Goal: Task Accomplishment & Management: Complete application form

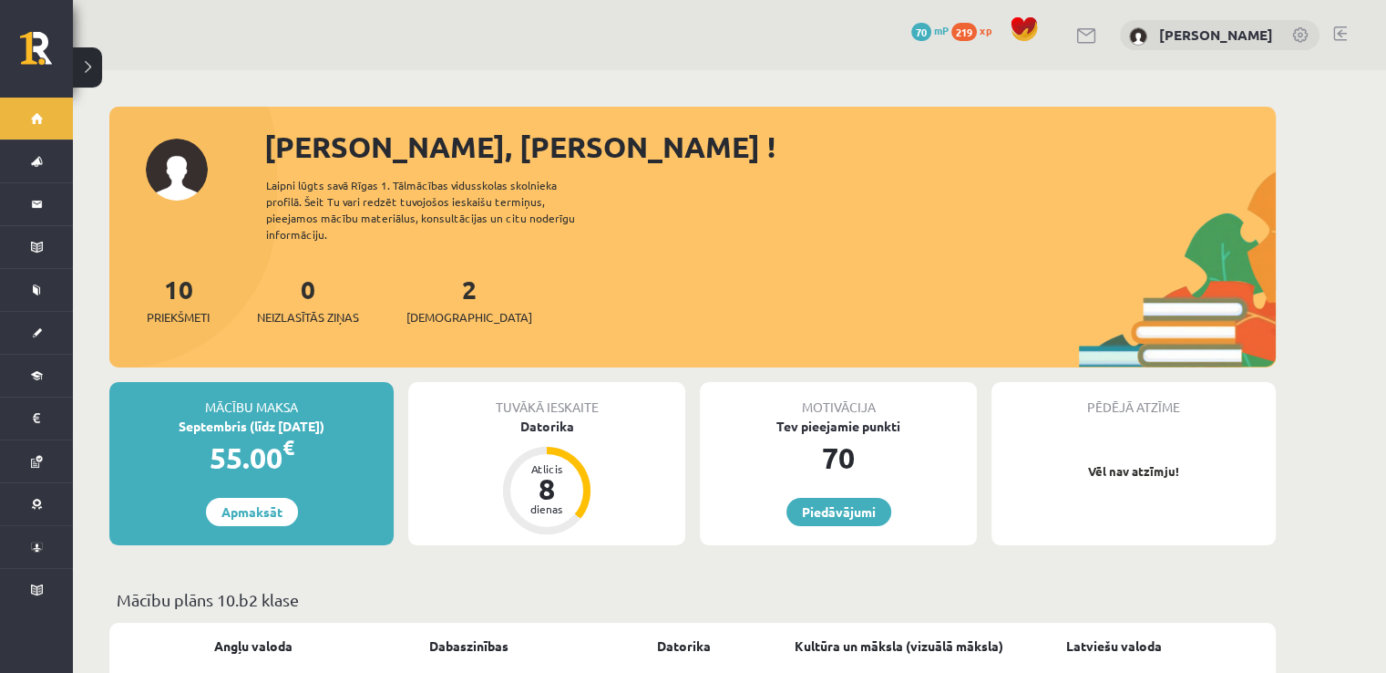
drag, startPoint x: 1216, startPoint y: 455, endPoint x: 1190, endPoint y: 445, distance: 27.4
click at [1216, 462] on p "Vēl nav atzīmju!" at bounding box center [1134, 471] width 266 height 18
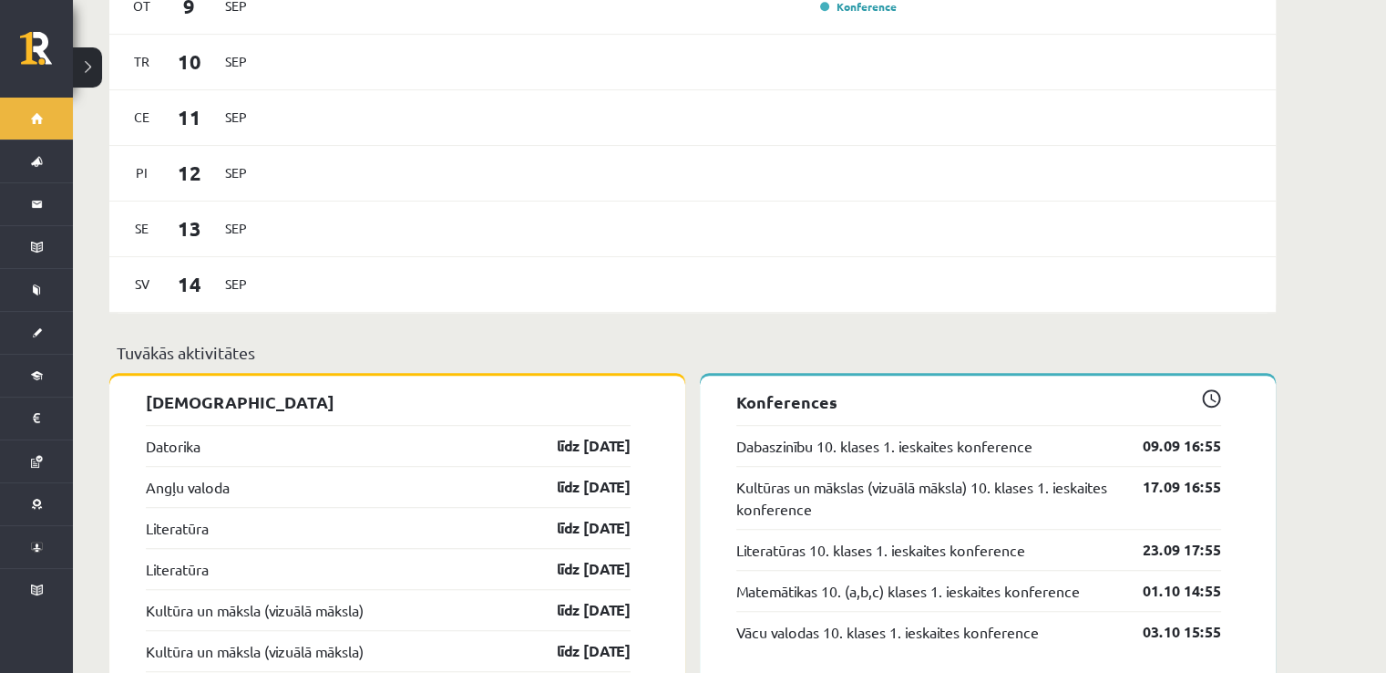
scroll to position [1336, 0]
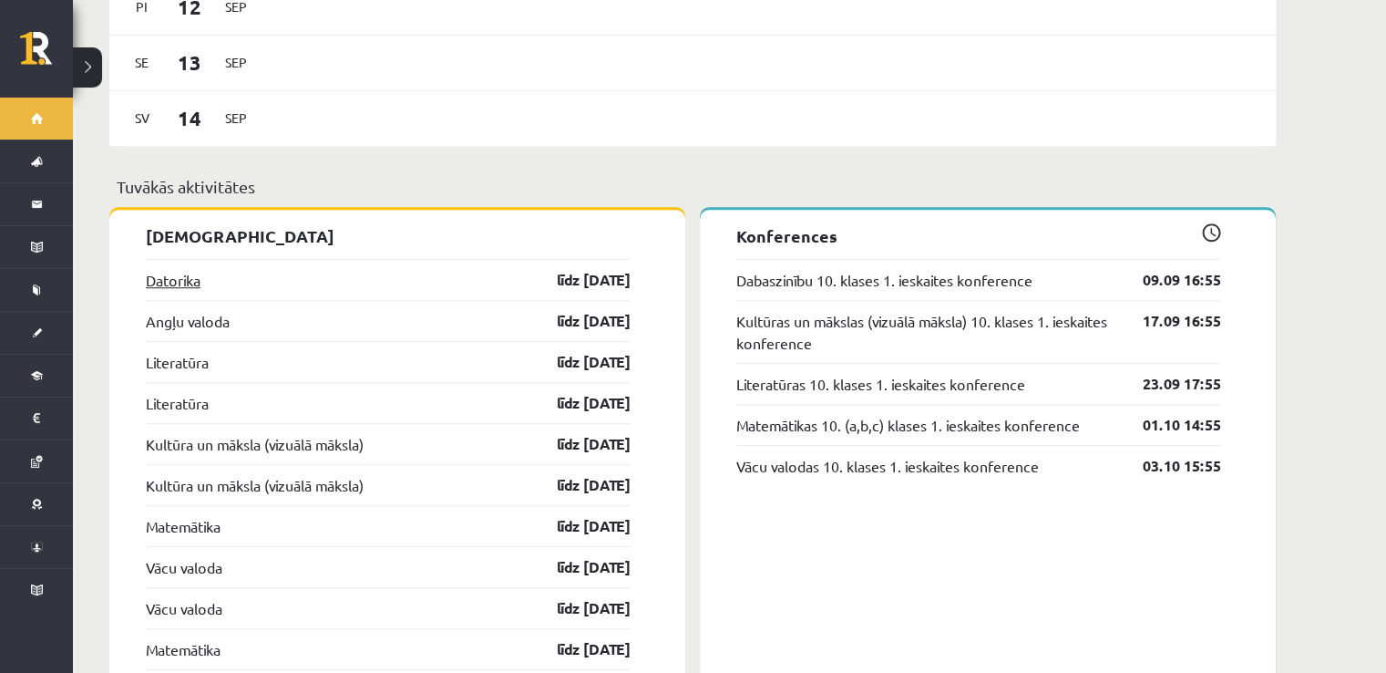
click at [190, 269] on link "Datorika" at bounding box center [173, 280] width 55 height 22
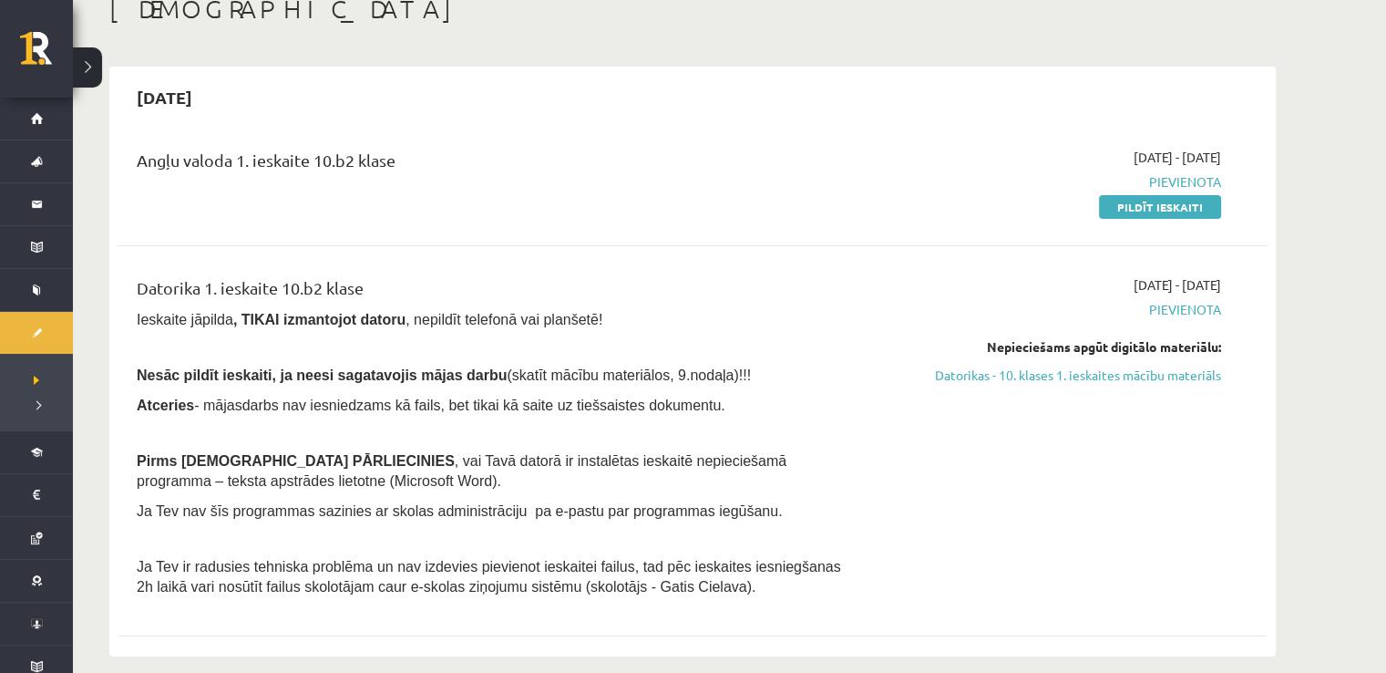
scroll to position [121, 0]
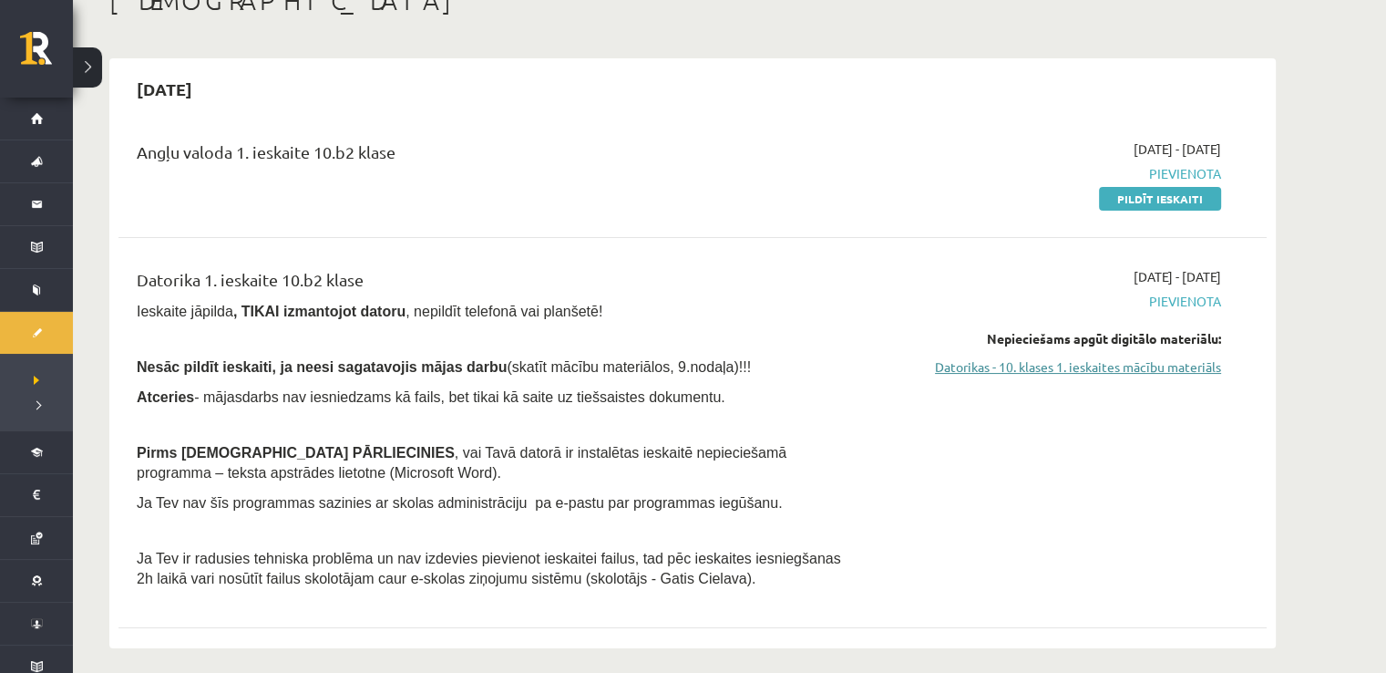
click at [1017, 373] on link "Datorikas - 10. klases 1. ieskaites mācību materiāls" at bounding box center [1050, 366] width 344 height 19
click at [1067, 366] on link "Datorikas - 10. klases 1. ieskaites mācību materiāls" at bounding box center [1050, 366] width 344 height 19
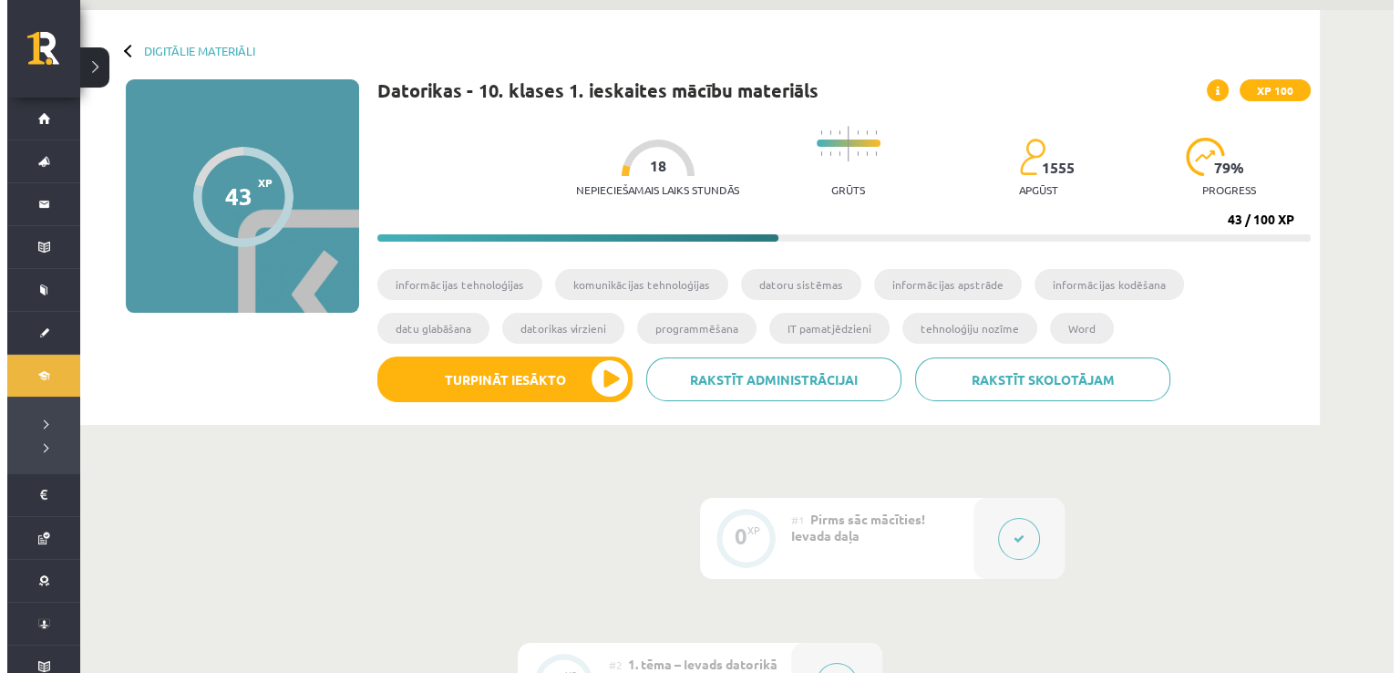
scroll to position [121, 0]
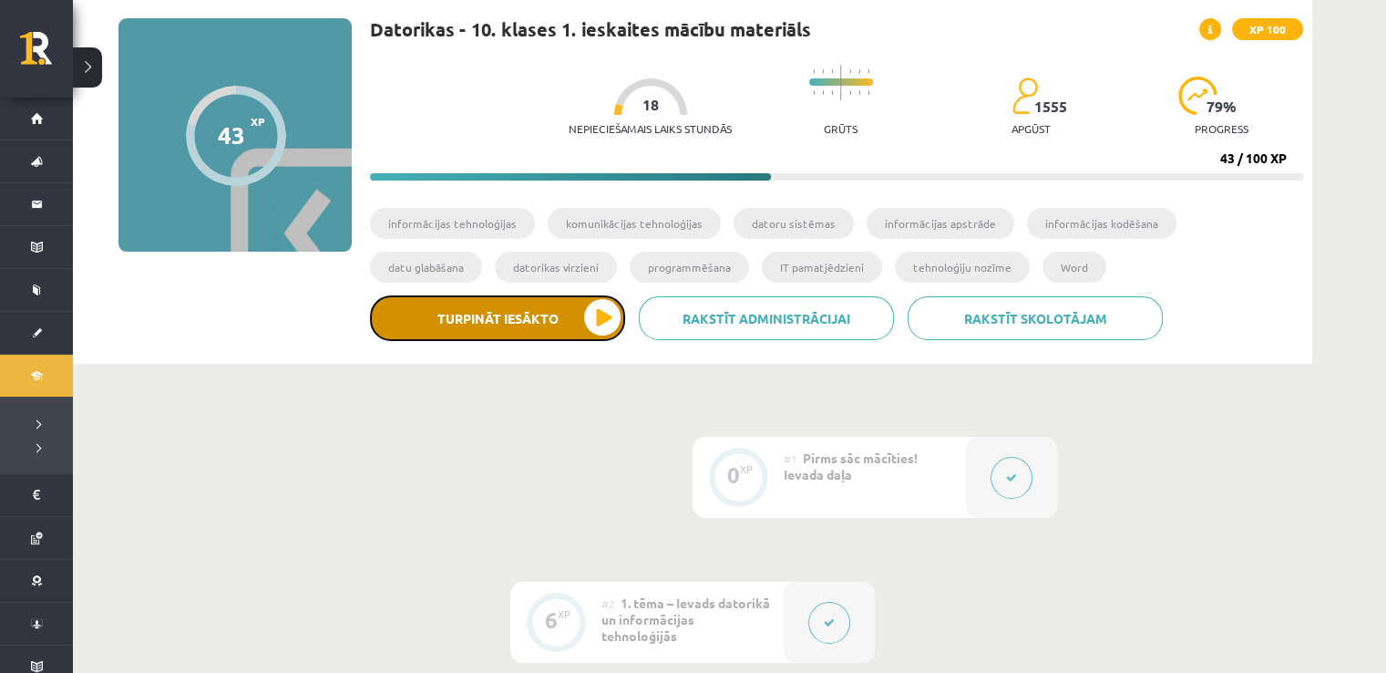
drag, startPoint x: 643, startPoint y: 191, endPoint x: 441, endPoint y: 296, distance: 227.5
click at [441, 296] on button "Turpināt iesākto" at bounding box center [497, 318] width 255 height 46
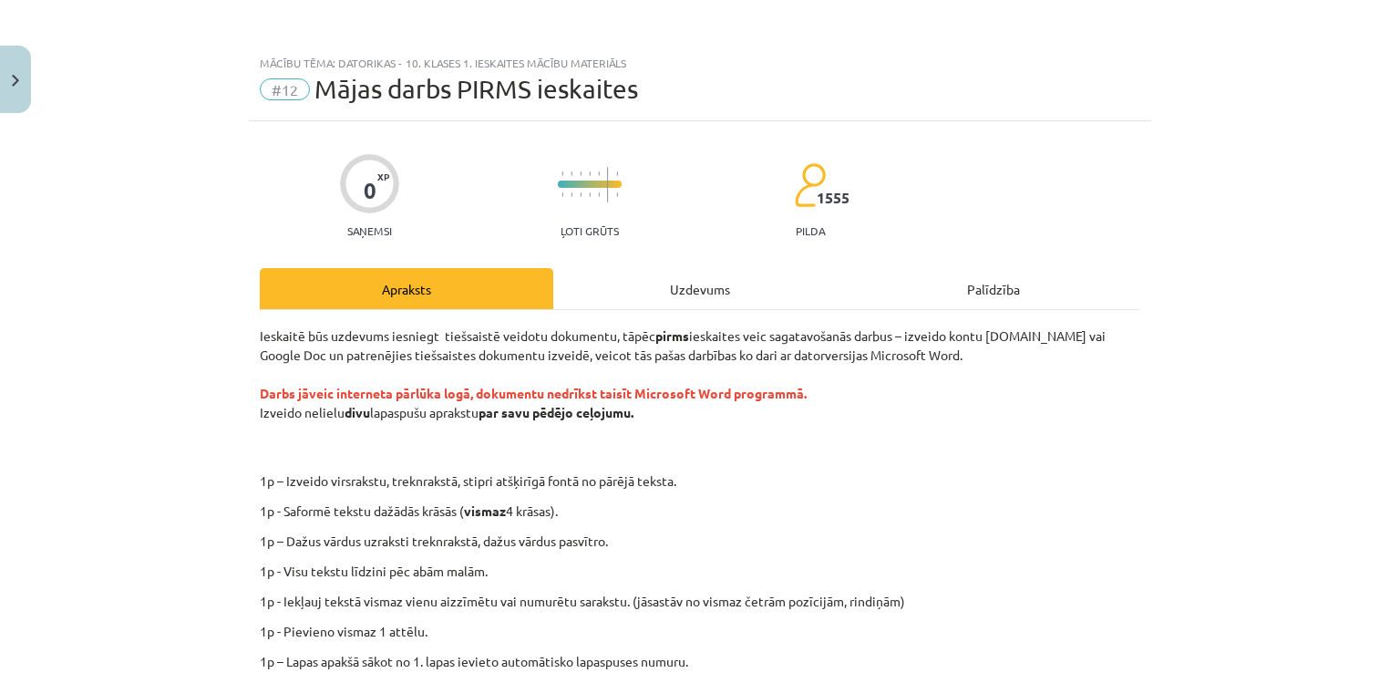
click at [370, 295] on button "Turpināt iesākto" at bounding box center [497, 318] width 255 height 46
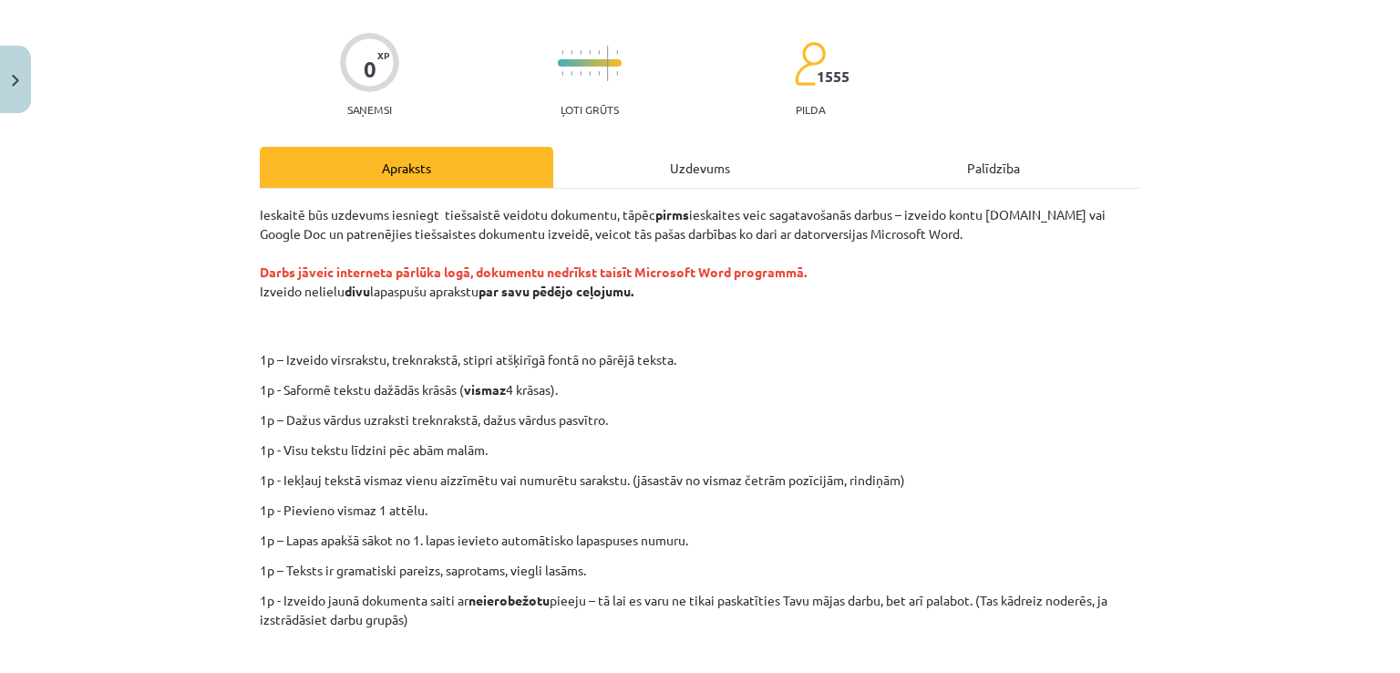
click at [700, 150] on div "Uzdevums" at bounding box center [700, 167] width 294 height 41
click at [700, 165] on div "Uzdevums" at bounding box center [700, 167] width 294 height 41
click at [620, 174] on div "Uzdevums" at bounding box center [700, 167] width 294 height 41
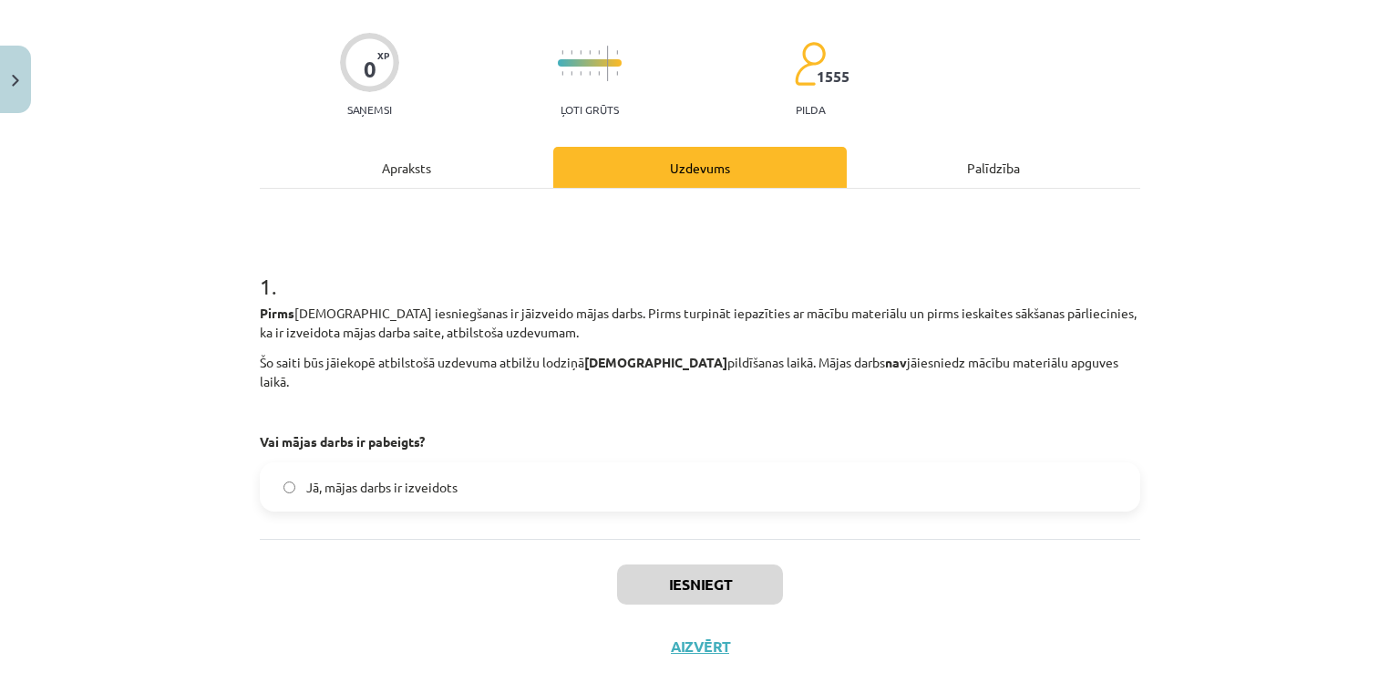
click at [718, 50] on div "0 XP Saņemsi Ļoti grūts 1555 pilda" at bounding box center [700, 69] width 881 height 94
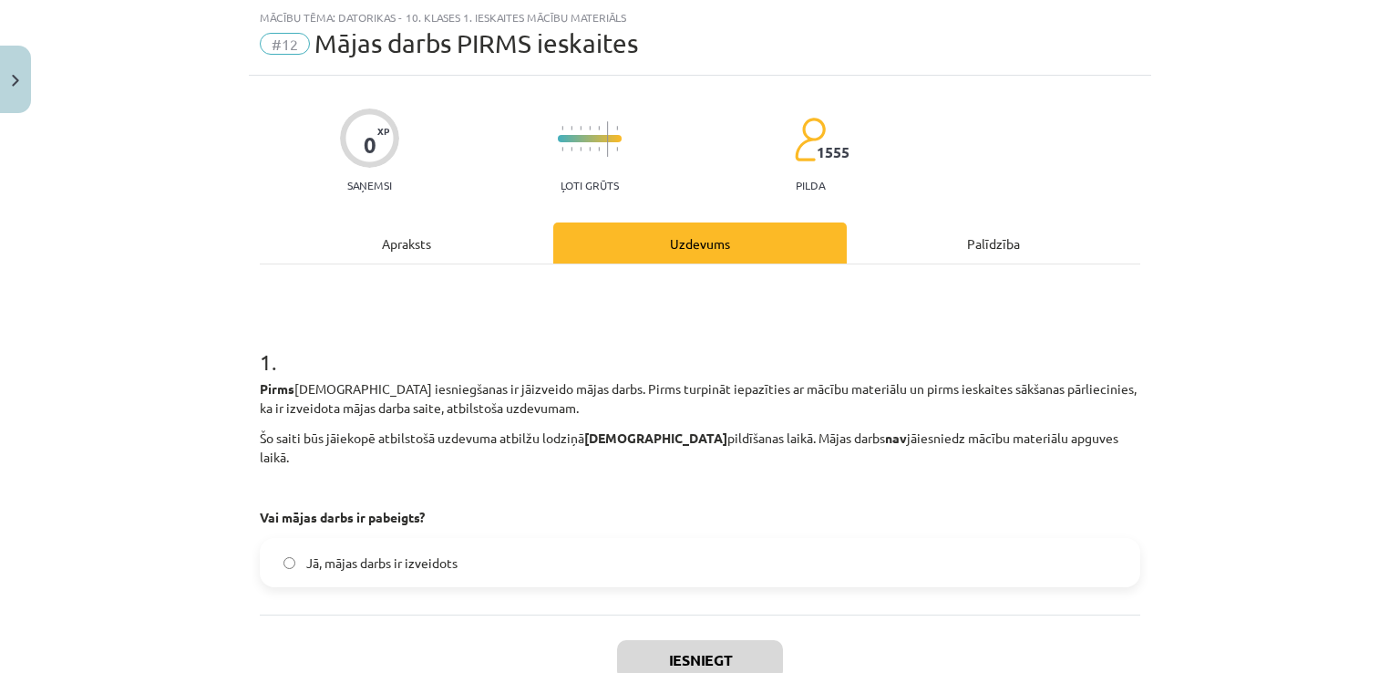
click at [407, 227] on div "Apraksts" at bounding box center [407, 242] width 294 height 41
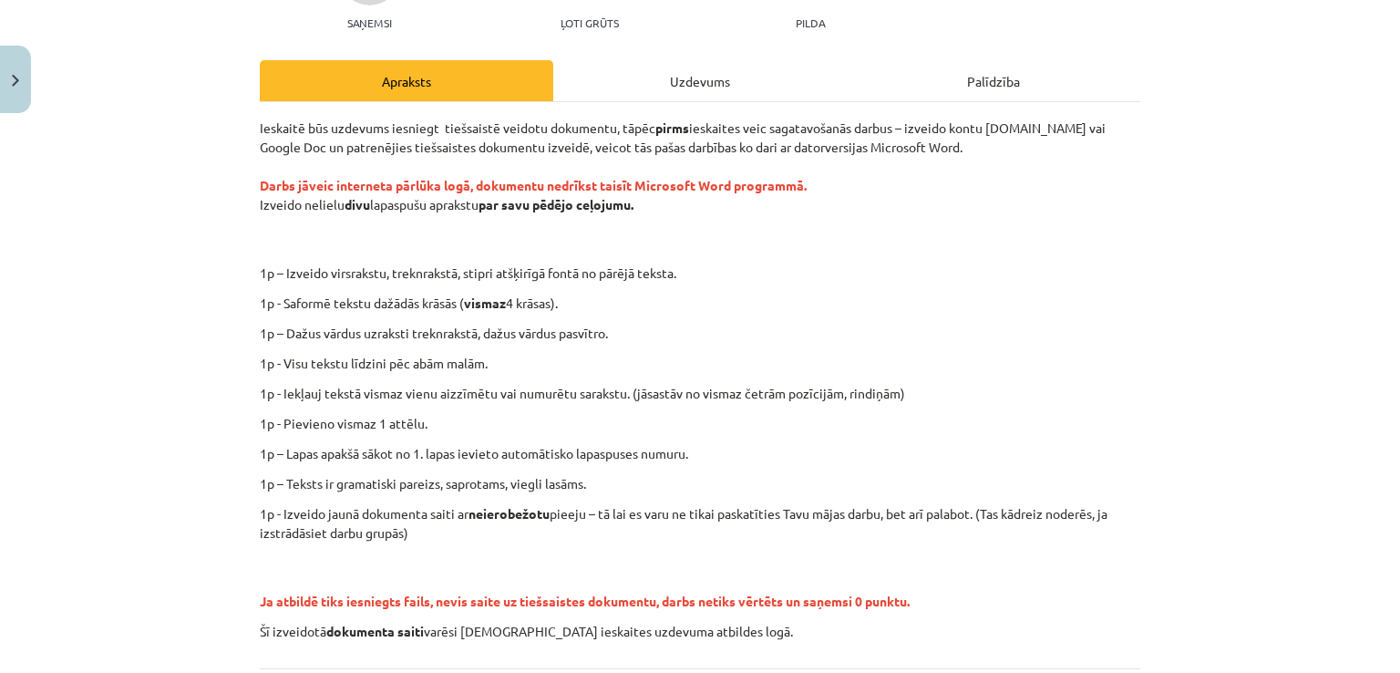
scroll to position [204, 0]
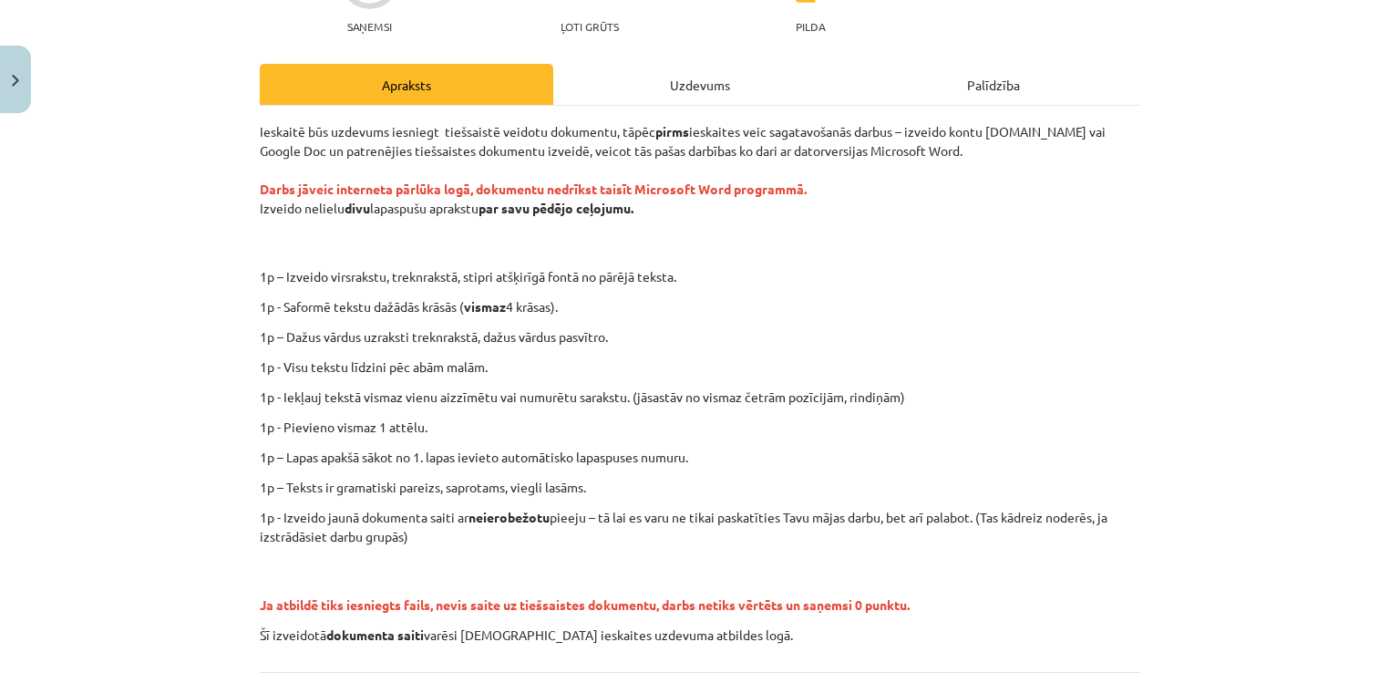
click at [630, 82] on div "Uzdevums" at bounding box center [700, 84] width 294 height 41
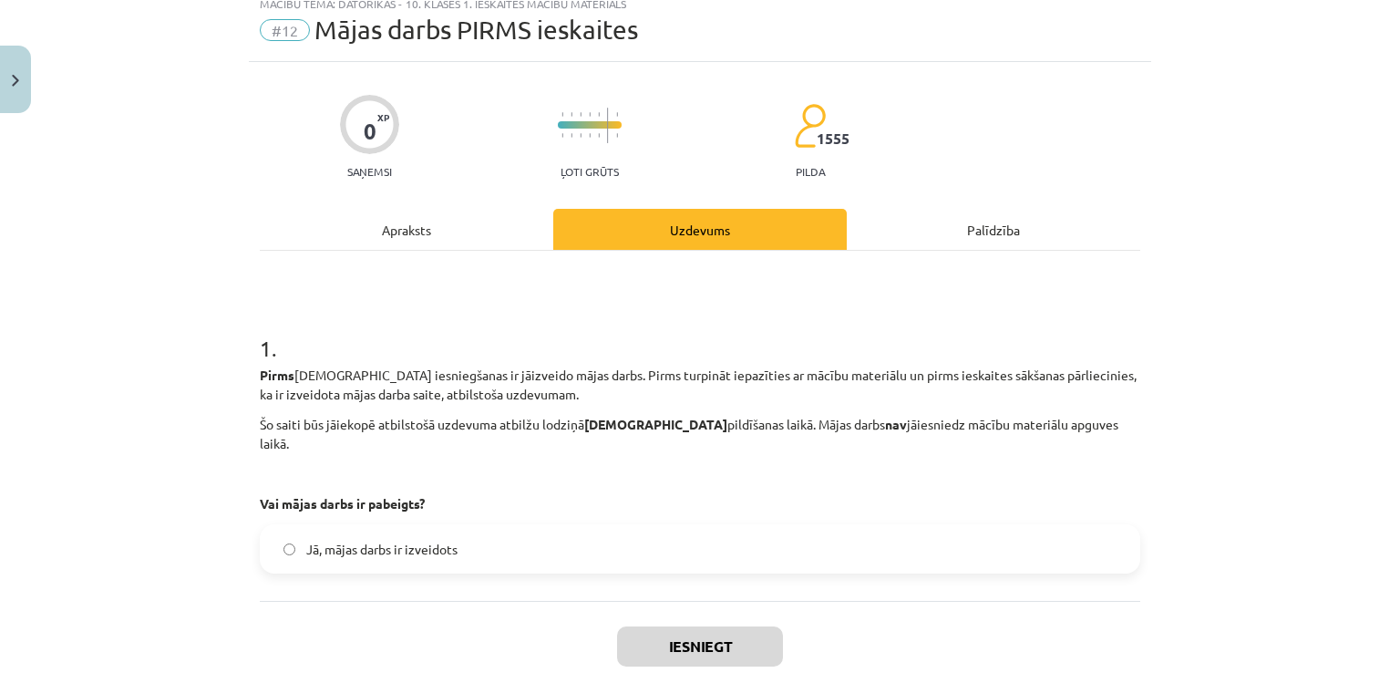
scroll to position [106, 0]
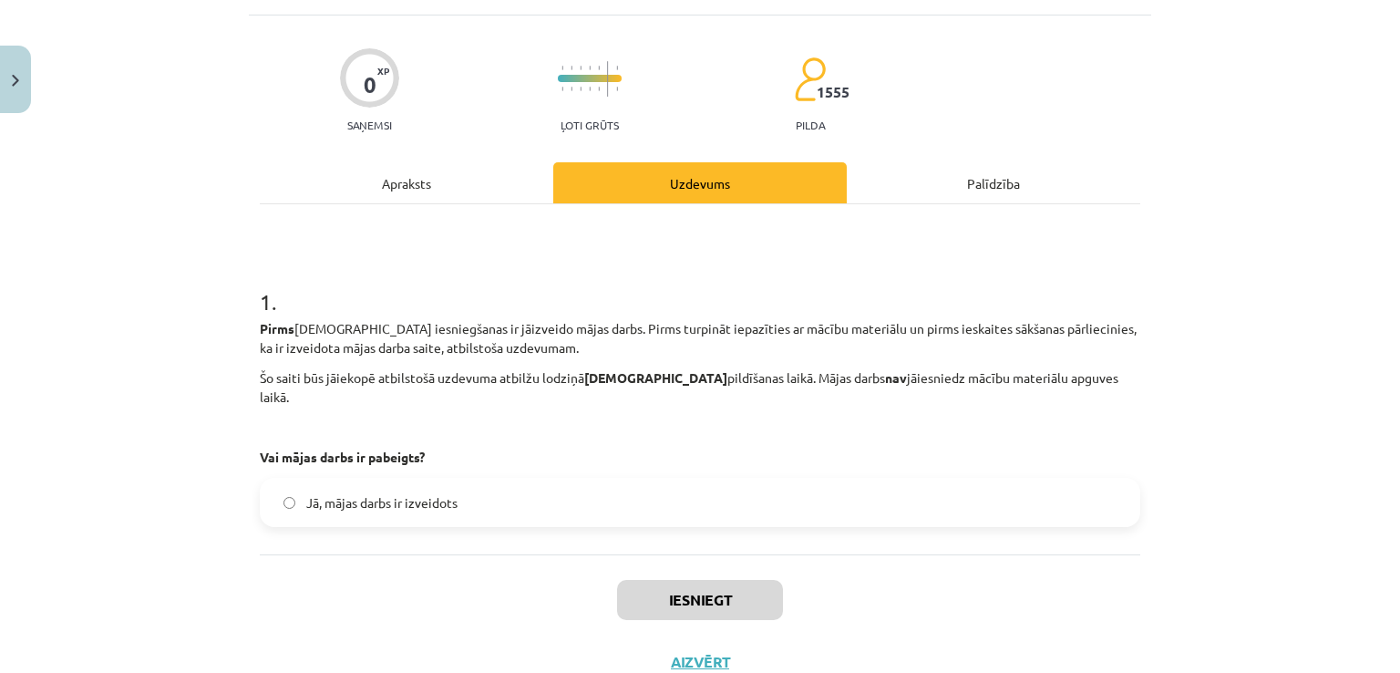
click at [405, 493] on span "Jā, mājas darbs ir izveidots" at bounding box center [381, 502] width 151 height 19
click at [739, 580] on button "Iesniegt" at bounding box center [700, 600] width 166 height 40
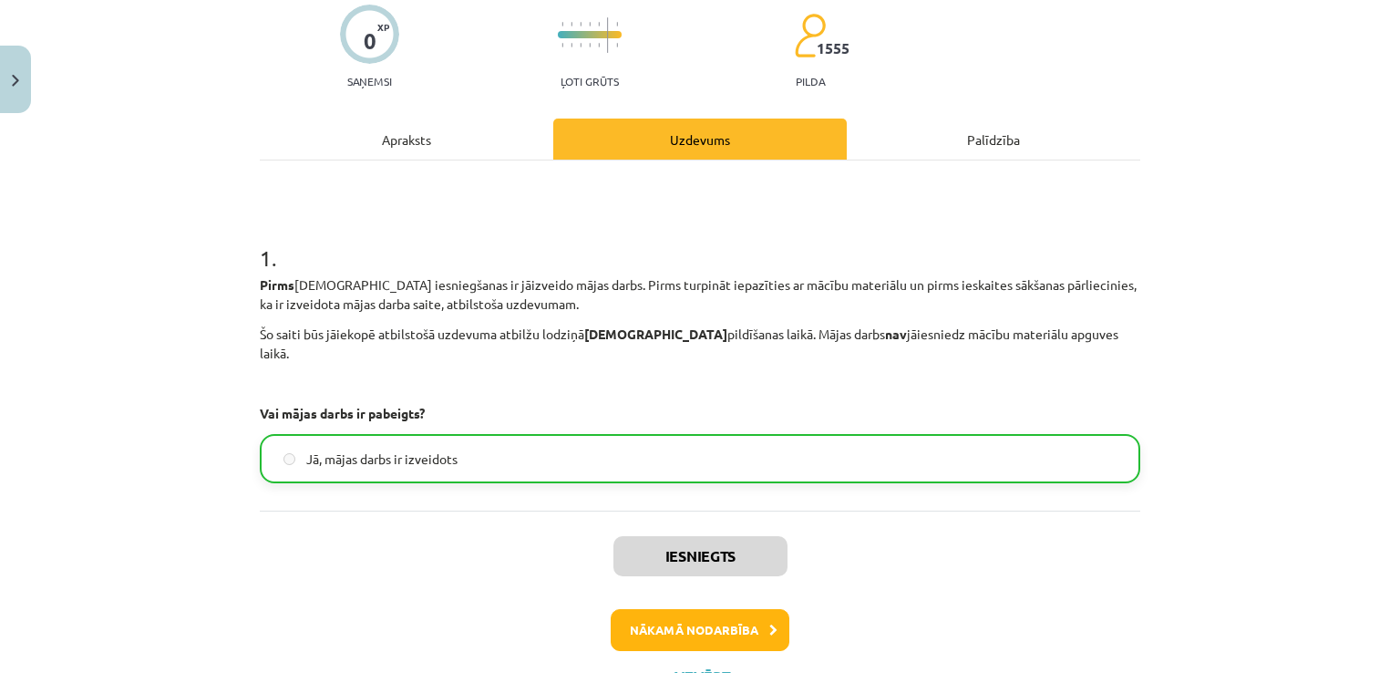
scroll to position [209, 0]
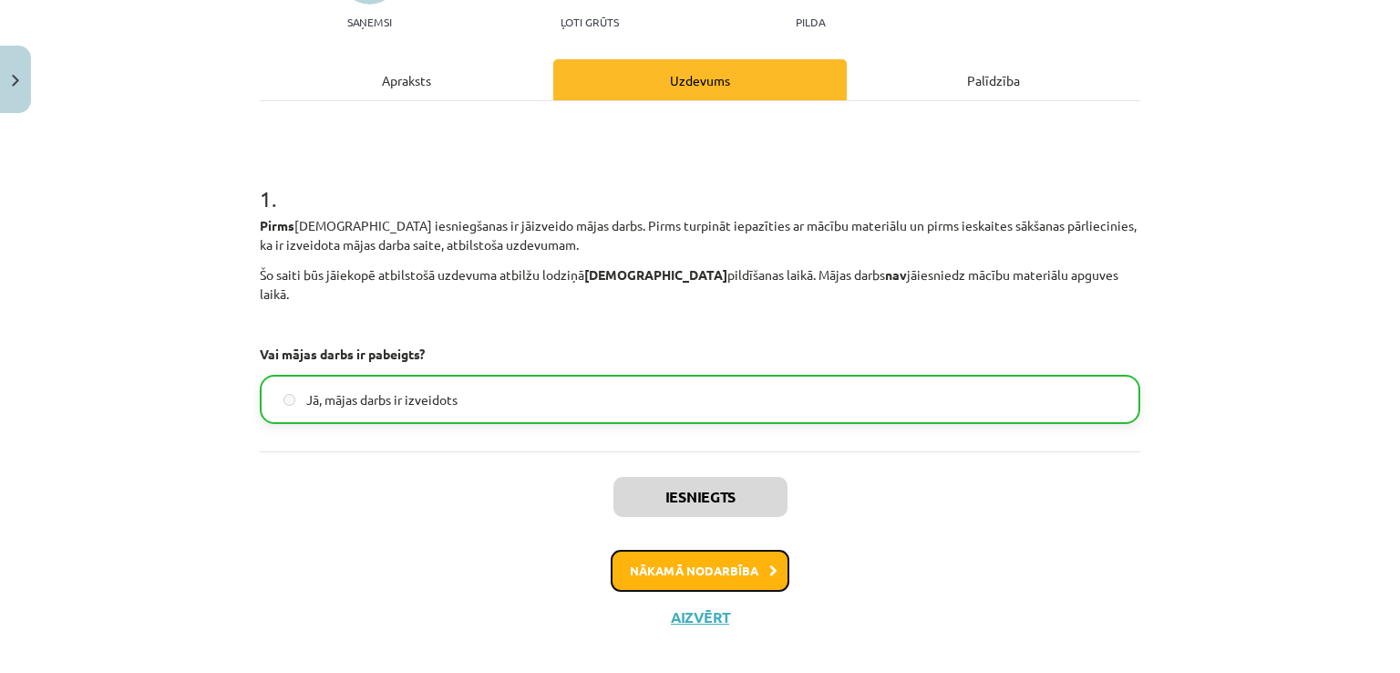
click at [671, 550] on button "Nākamā nodarbība" at bounding box center [700, 571] width 179 height 42
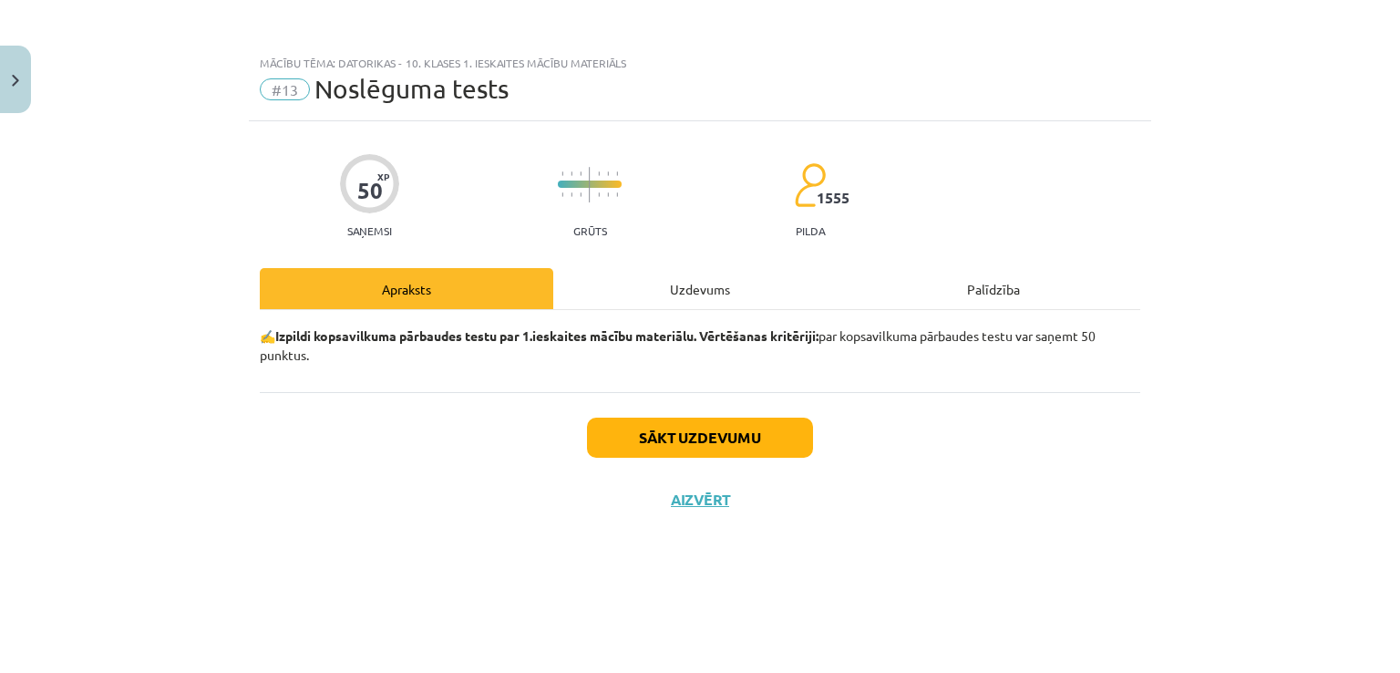
click at [663, 296] on div "Uzdevums" at bounding box center [700, 288] width 294 height 41
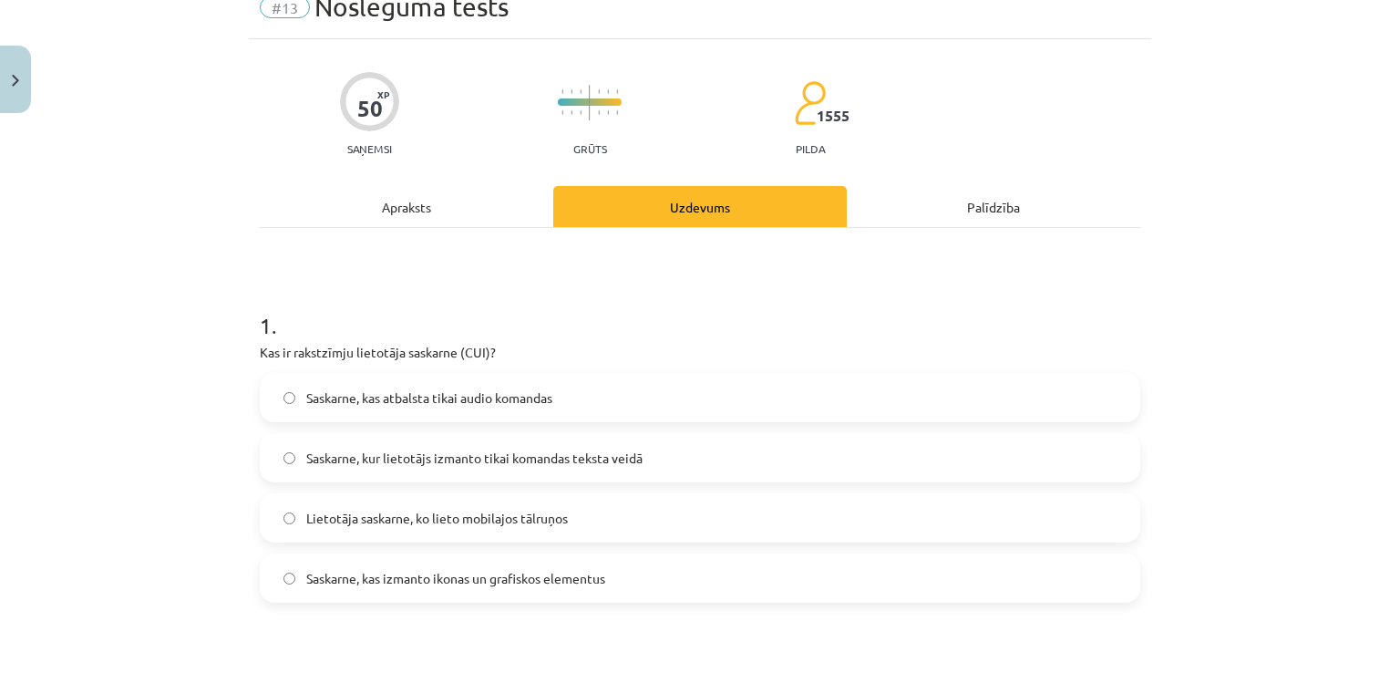
scroll to position [60, 0]
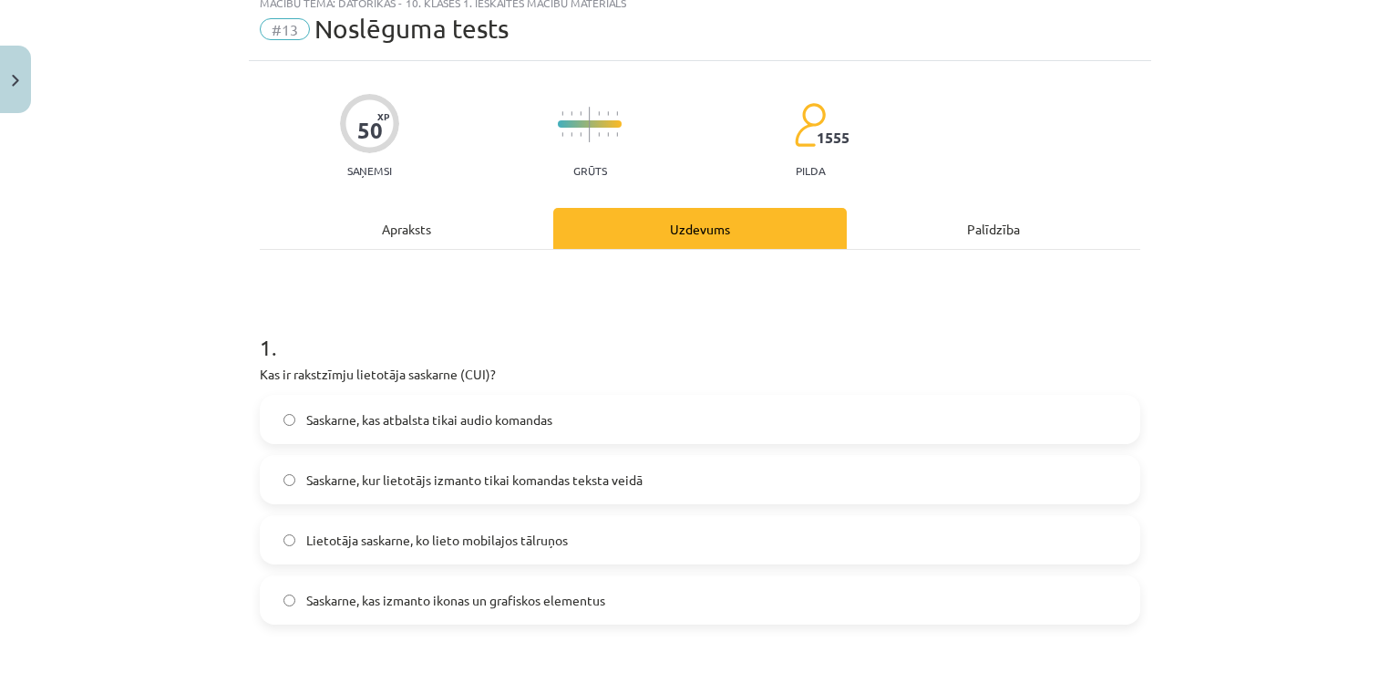
click at [355, 220] on div "Apraksts" at bounding box center [407, 228] width 294 height 41
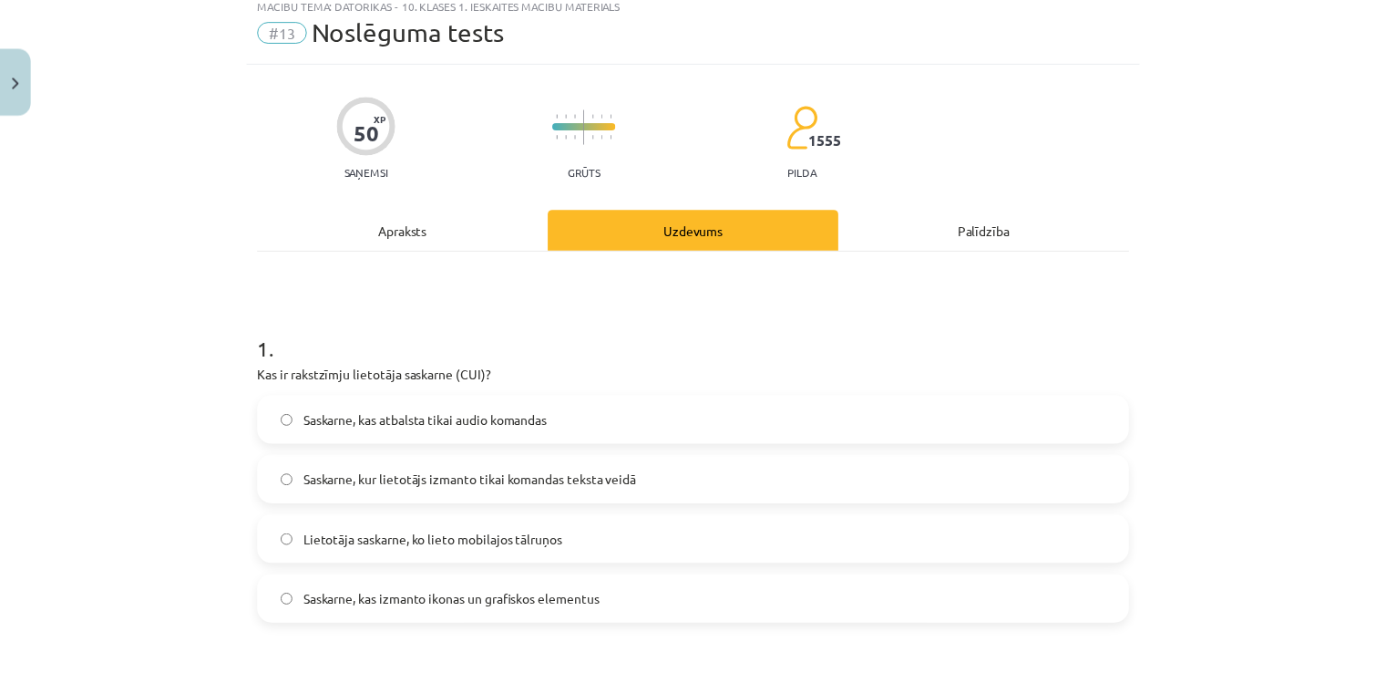
scroll to position [0, 0]
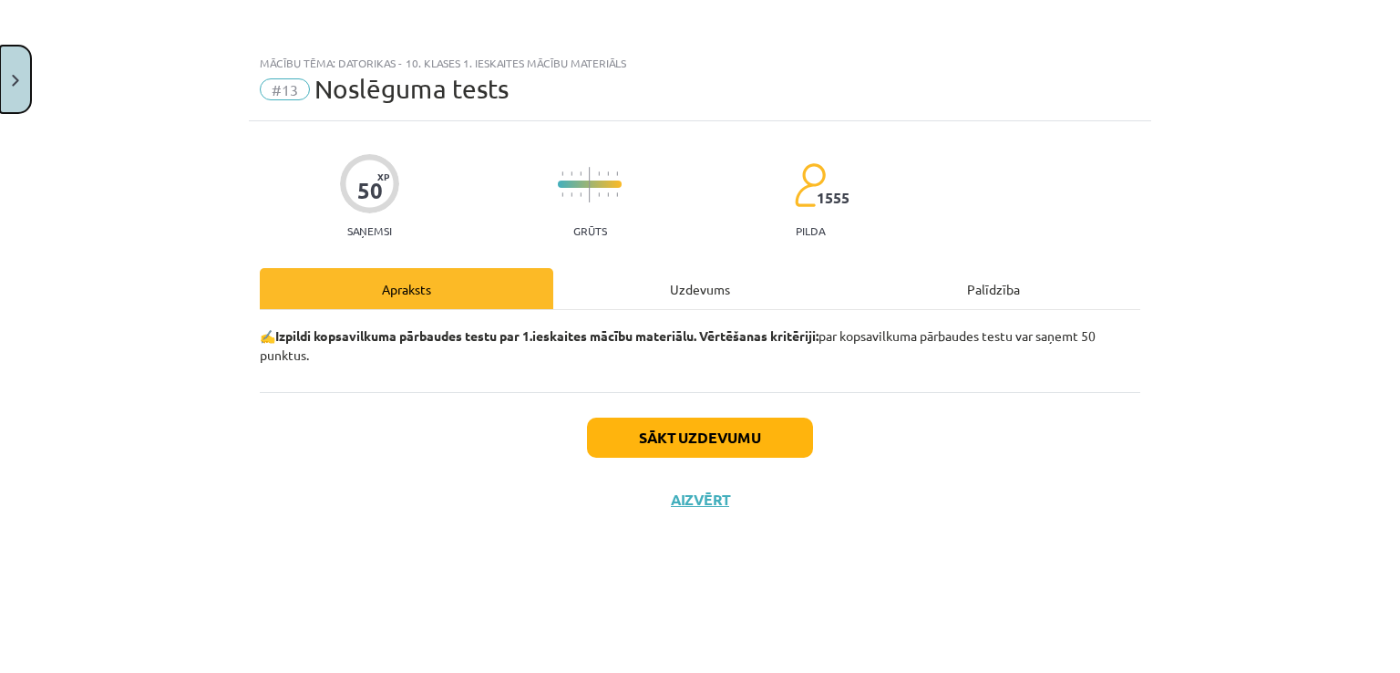
click at [20, 76] on button "Close" at bounding box center [15, 79] width 31 height 67
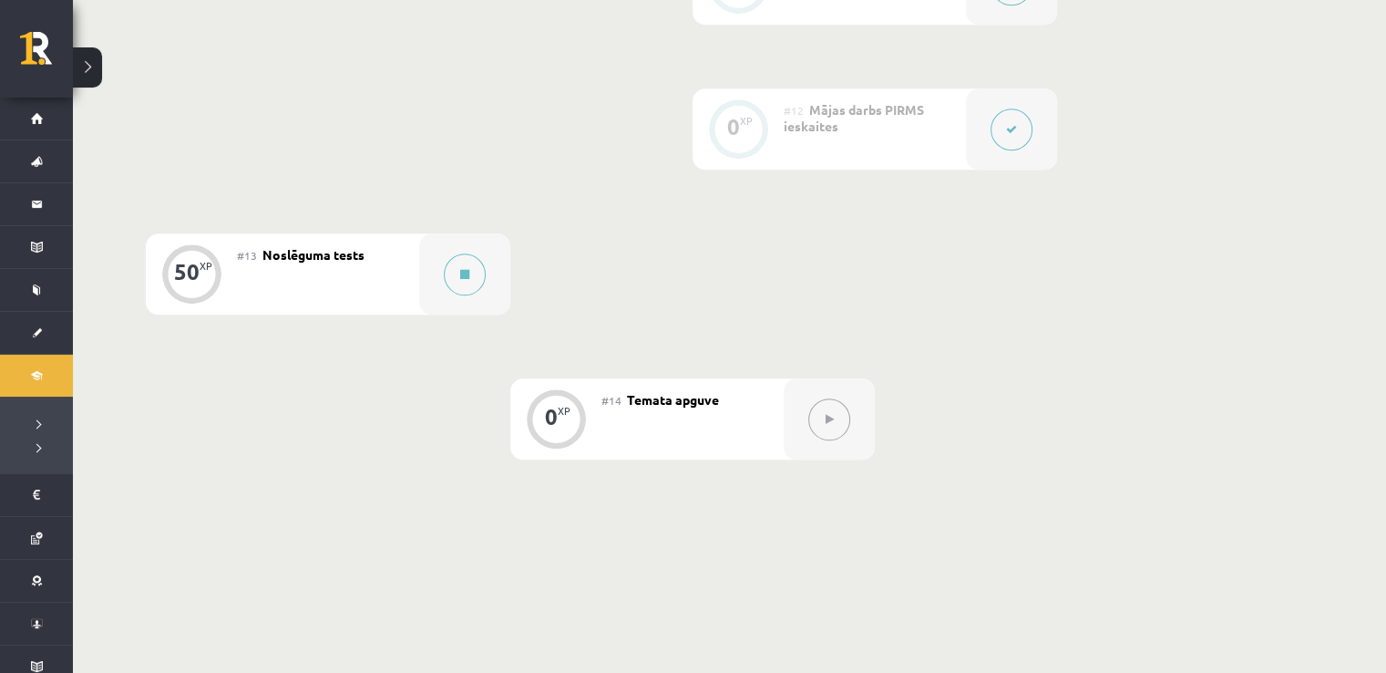
scroll to position [2169, 0]
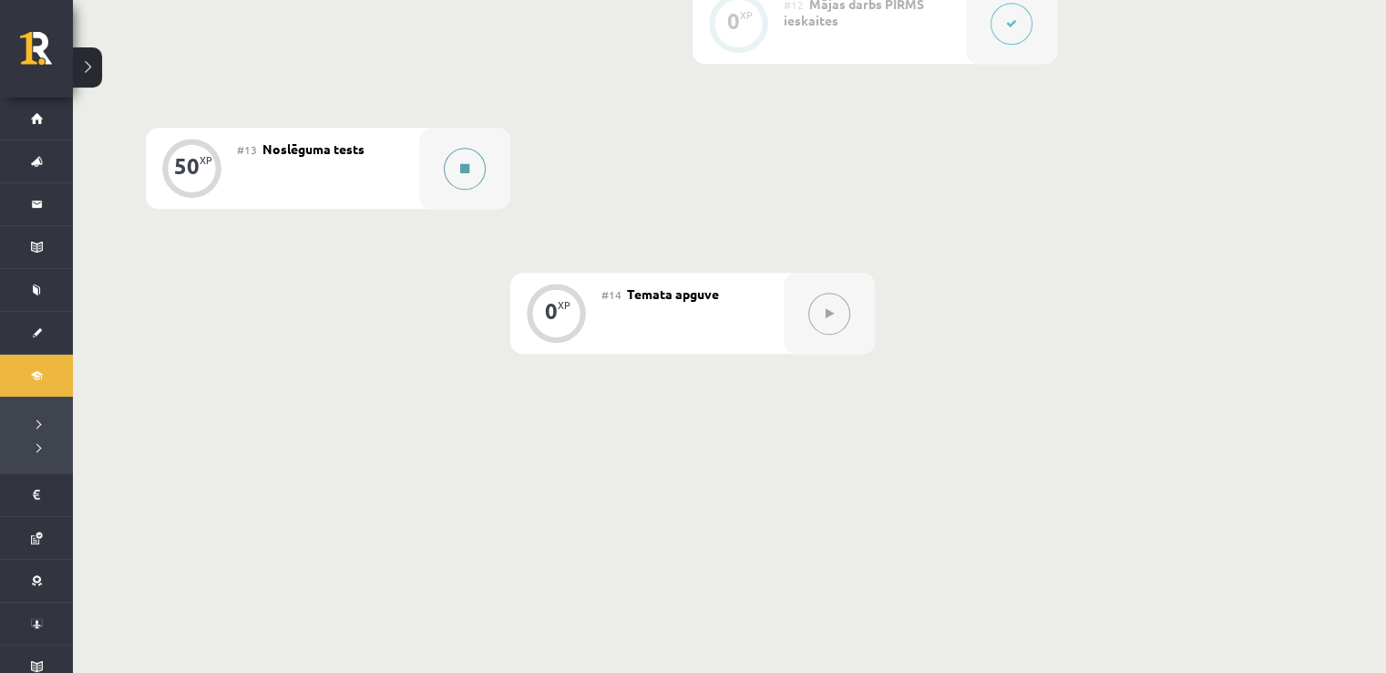
click at [459, 176] on button at bounding box center [465, 169] width 42 height 42
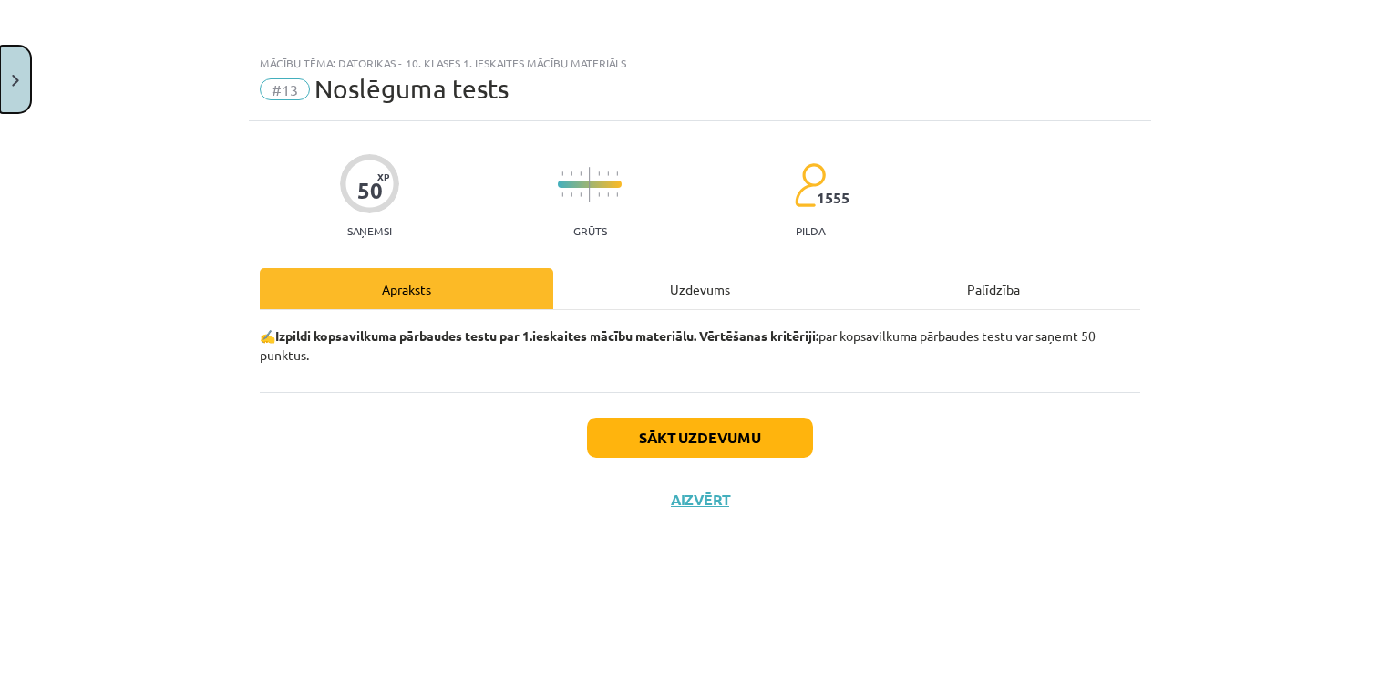
click at [0, 75] on button "Close" at bounding box center [15, 79] width 31 height 67
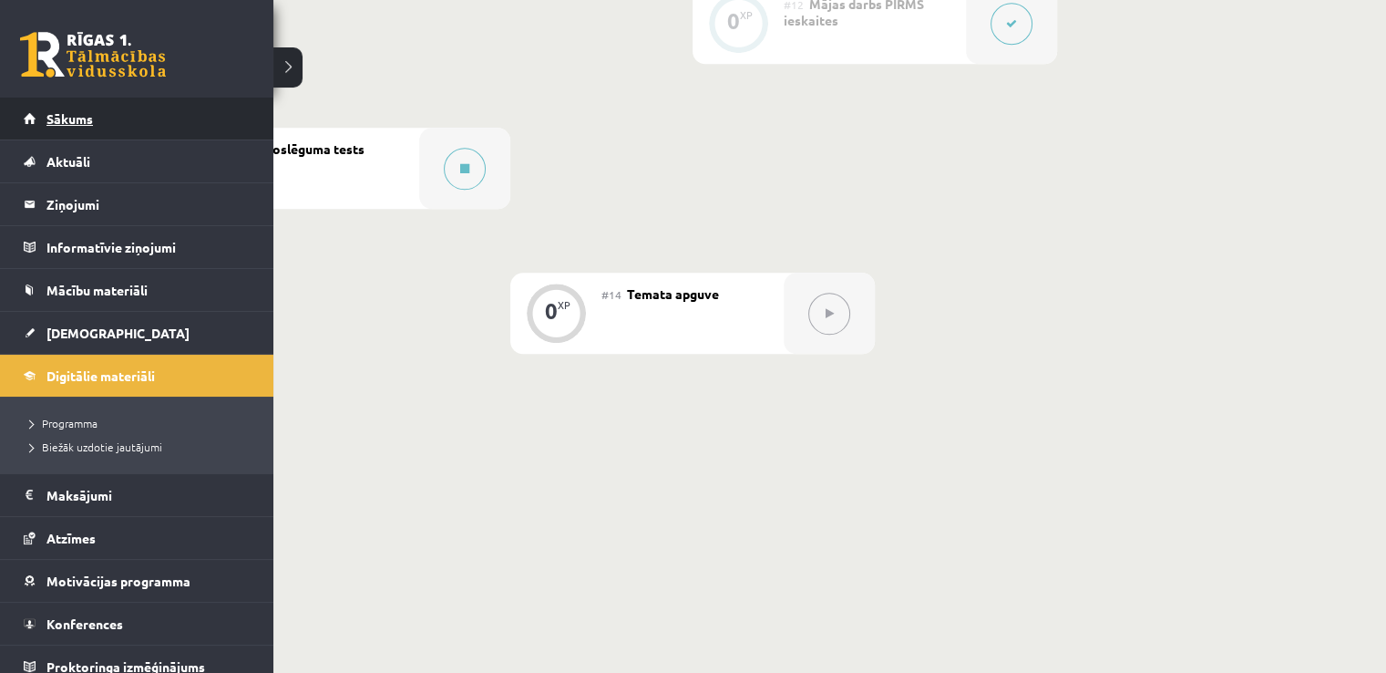
click at [73, 116] on span "Sākums" at bounding box center [69, 118] width 46 height 16
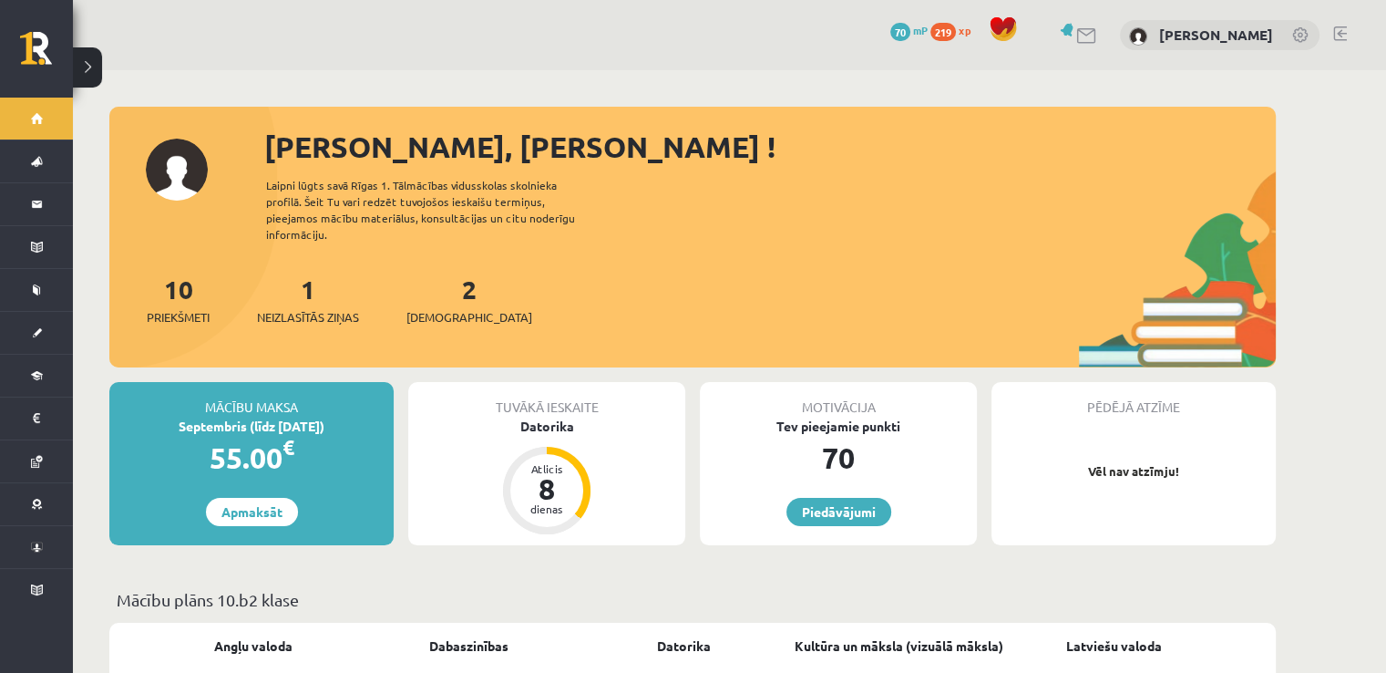
click at [303, 290] on div "1 Neizlasītās ziņas" at bounding box center [308, 298] width 102 height 57
click at [314, 282] on link "1 Neizlasītās ziņas" at bounding box center [308, 300] width 102 height 54
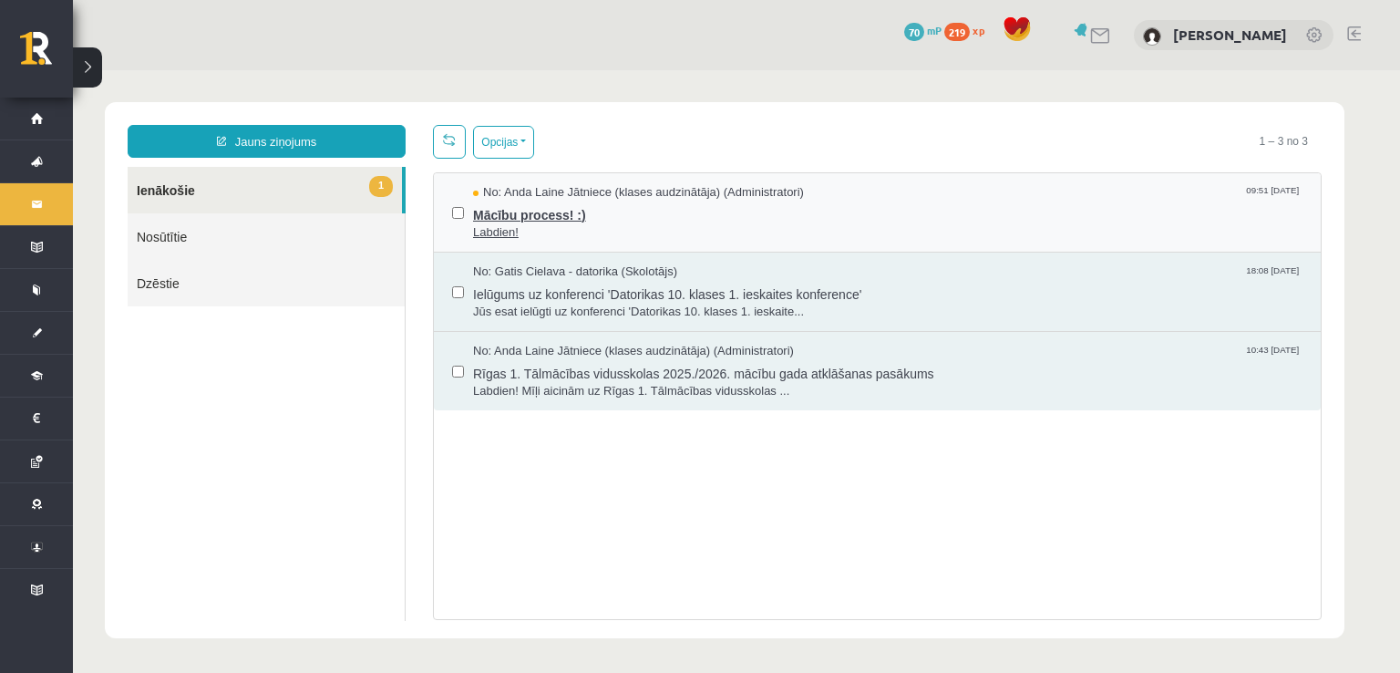
click at [751, 210] on span "Mācību process! :)" at bounding box center [887, 212] width 829 height 23
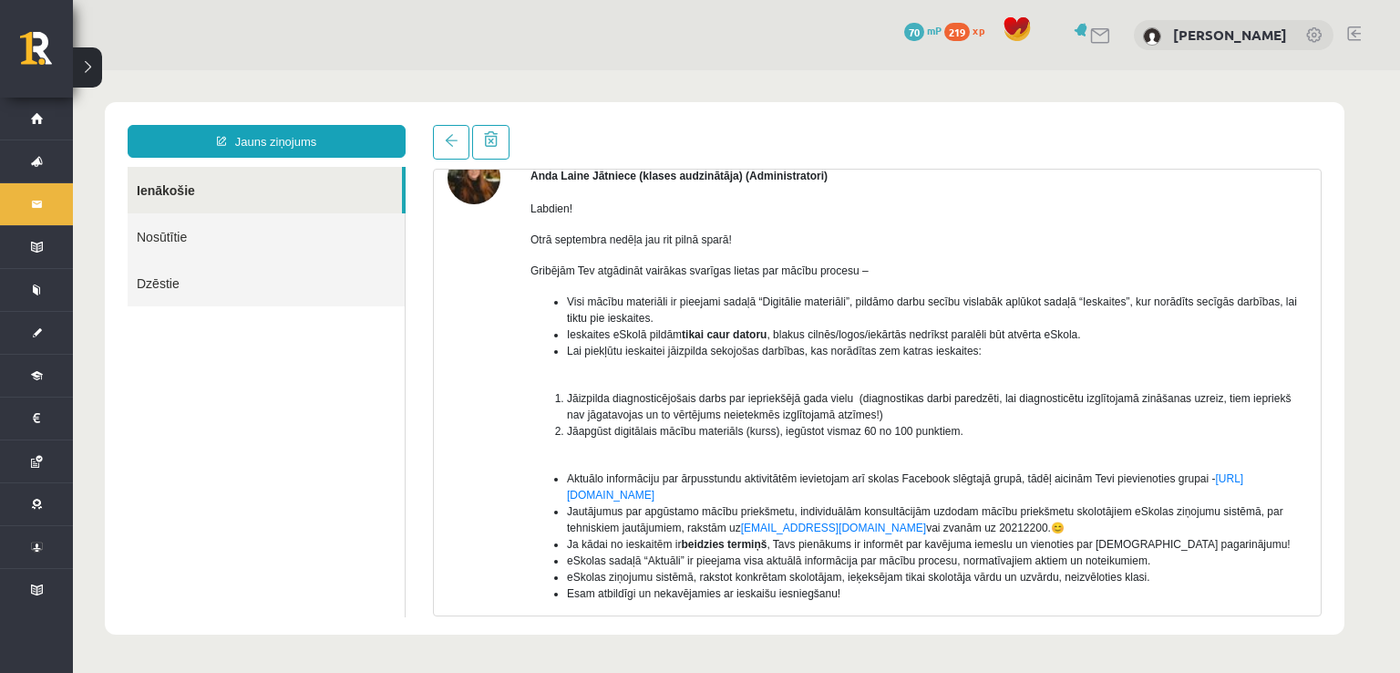
scroll to position [121, 0]
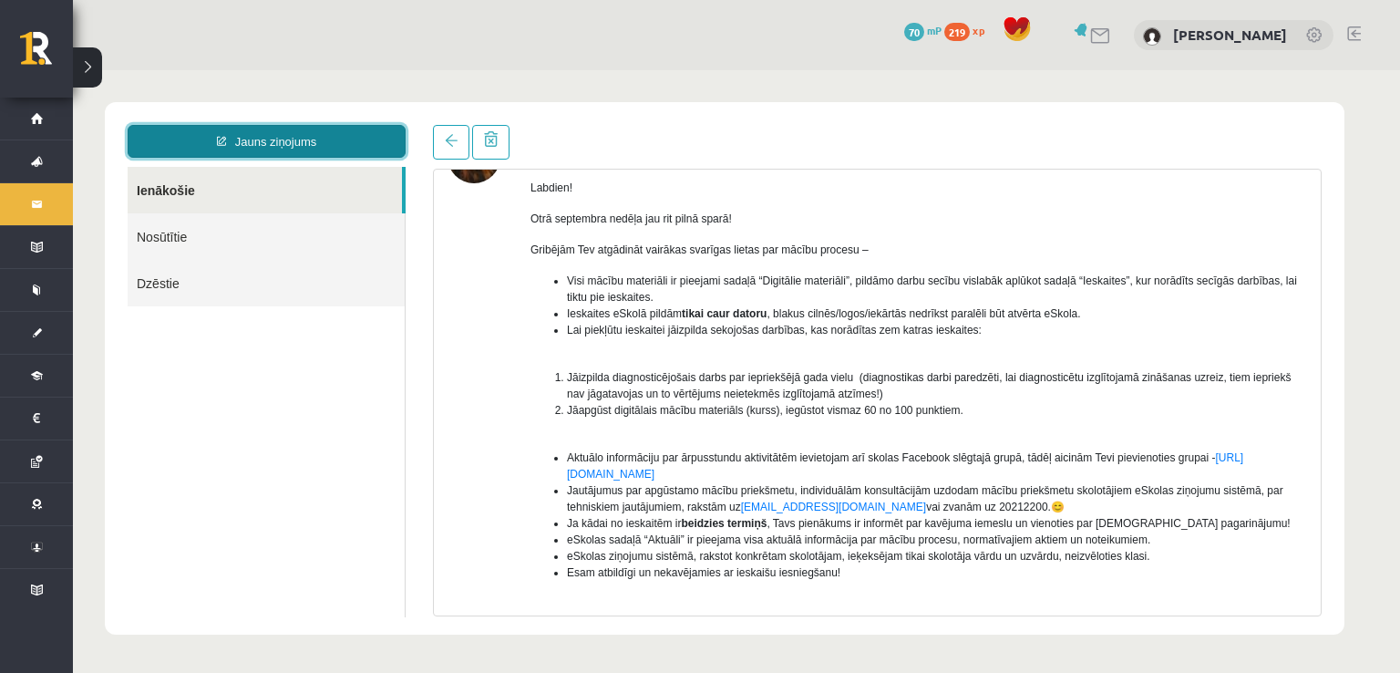
click at [273, 136] on link "Jauns ziņojums" at bounding box center [267, 141] width 278 height 33
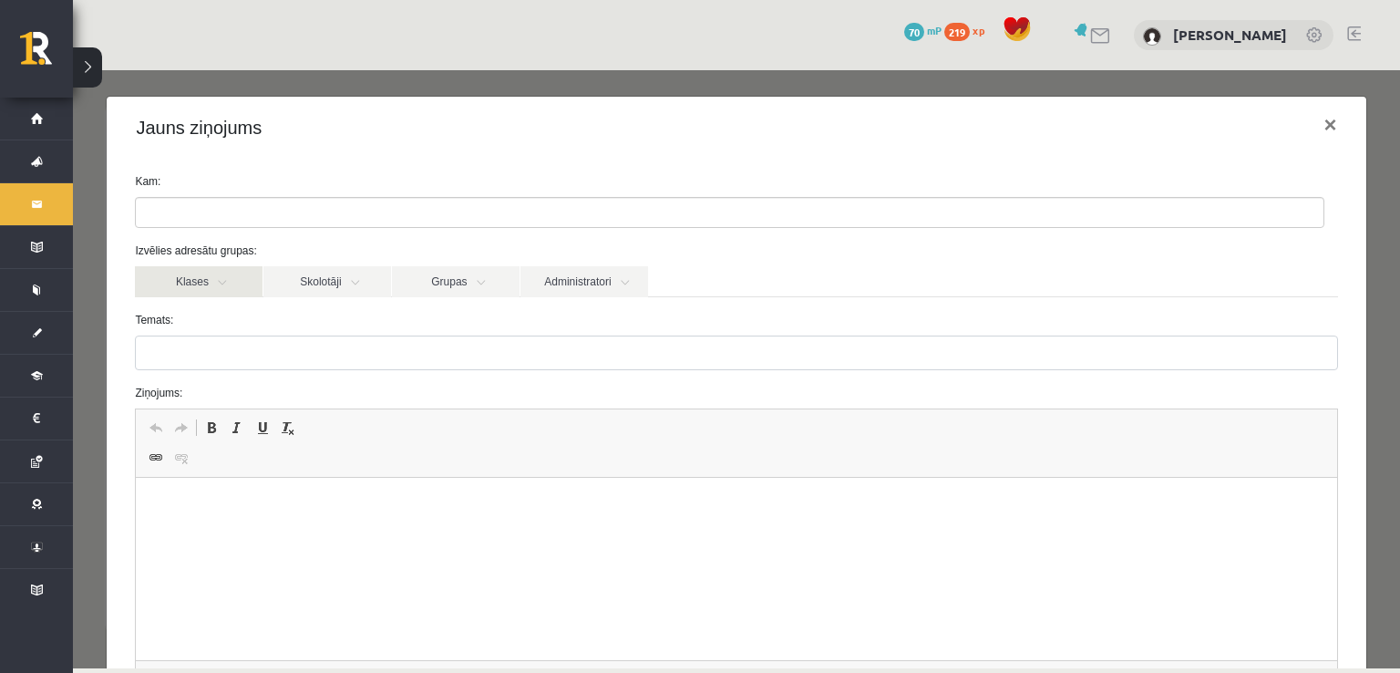
click at [204, 271] on link "Klases" at bounding box center [199, 281] width 128 height 31
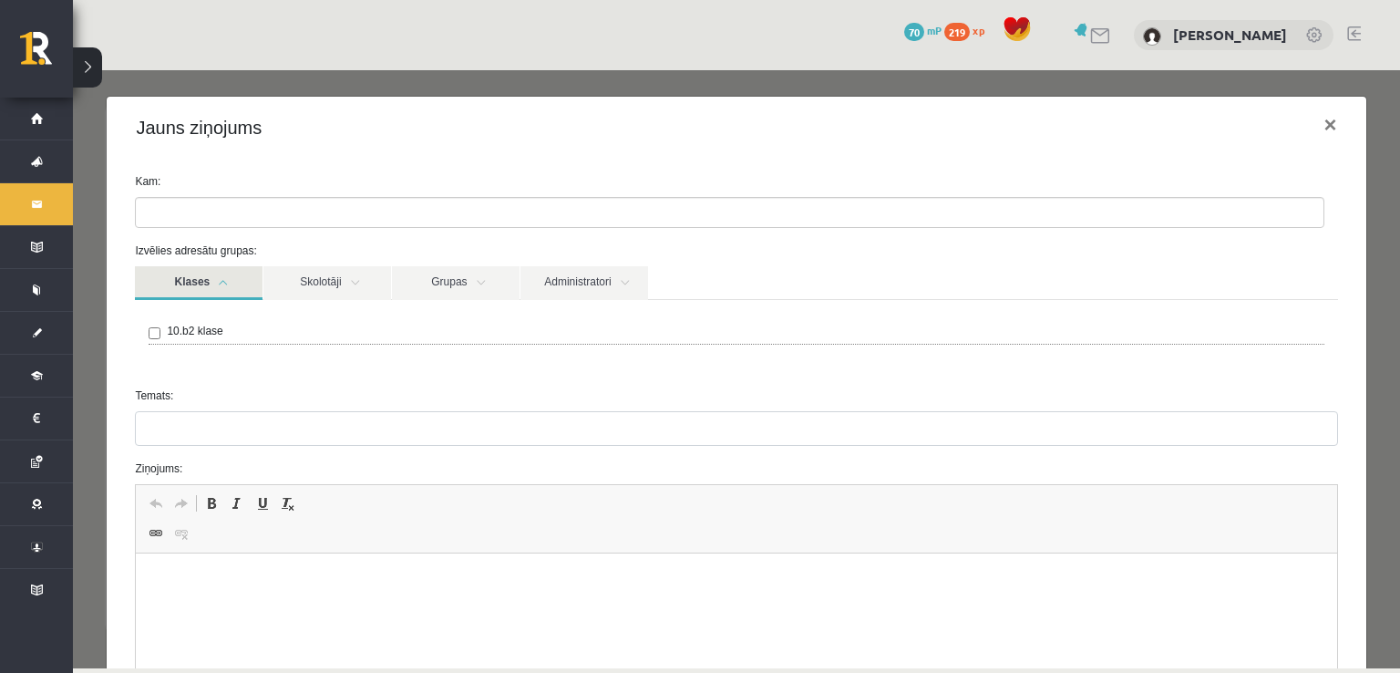
click at [147, 329] on div "10.b2 klase" at bounding box center [736, 336] width 1202 height 73
click at [413, 290] on link "Grupas" at bounding box center [456, 283] width 128 height 34
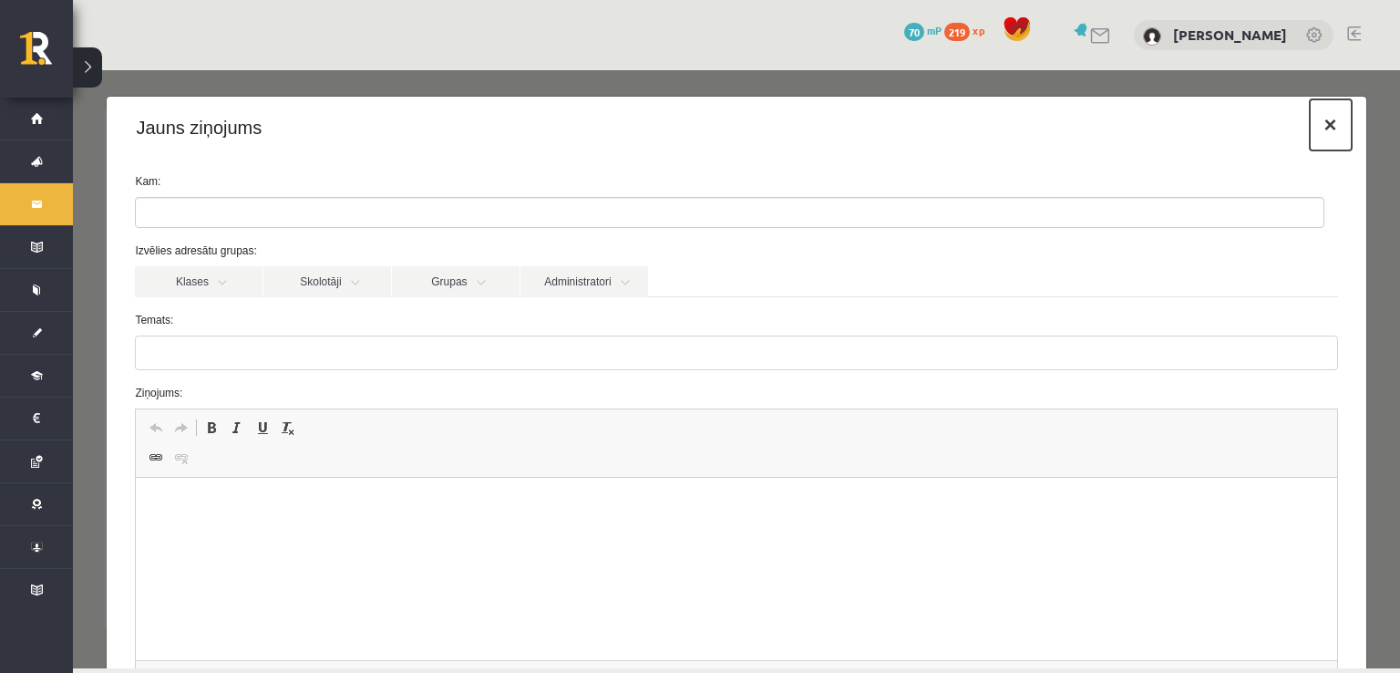
click at [1310, 138] on button "×" at bounding box center [1331, 124] width 42 height 51
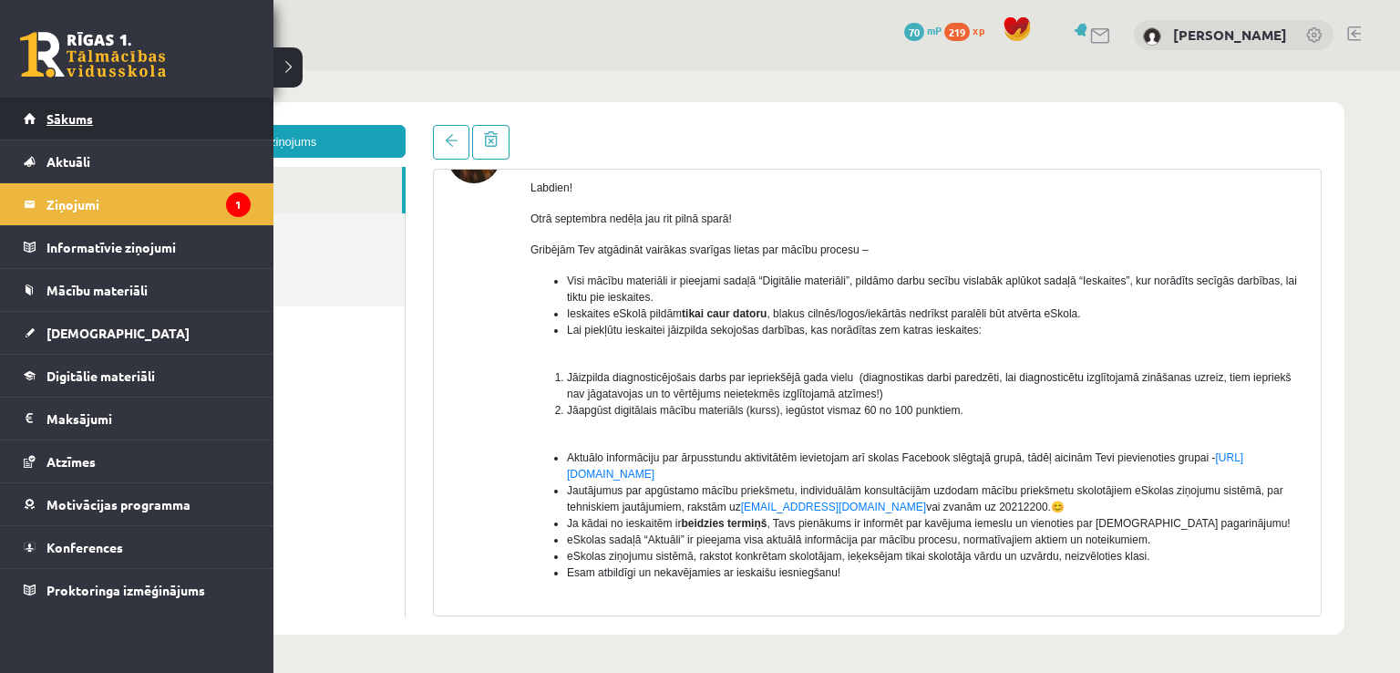
click at [65, 117] on span "Sākums" at bounding box center [69, 118] width 46 height 16
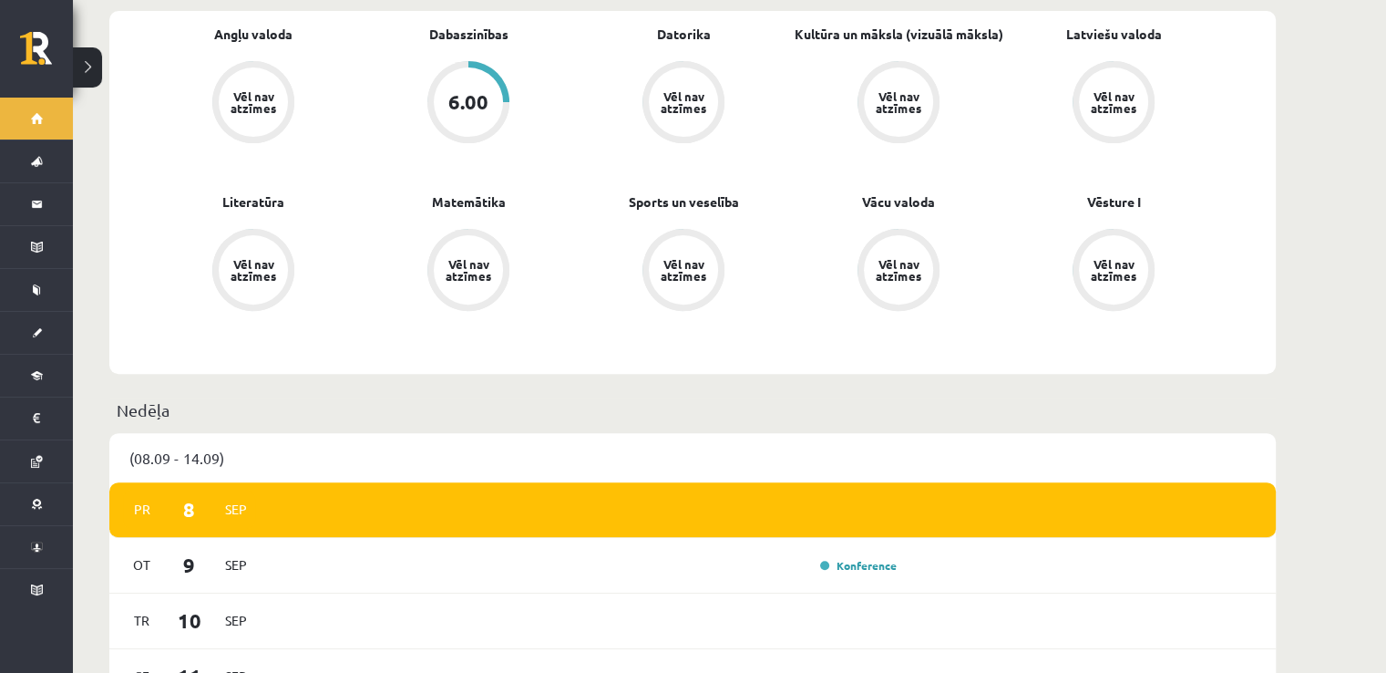
scroll to position [611, 0]
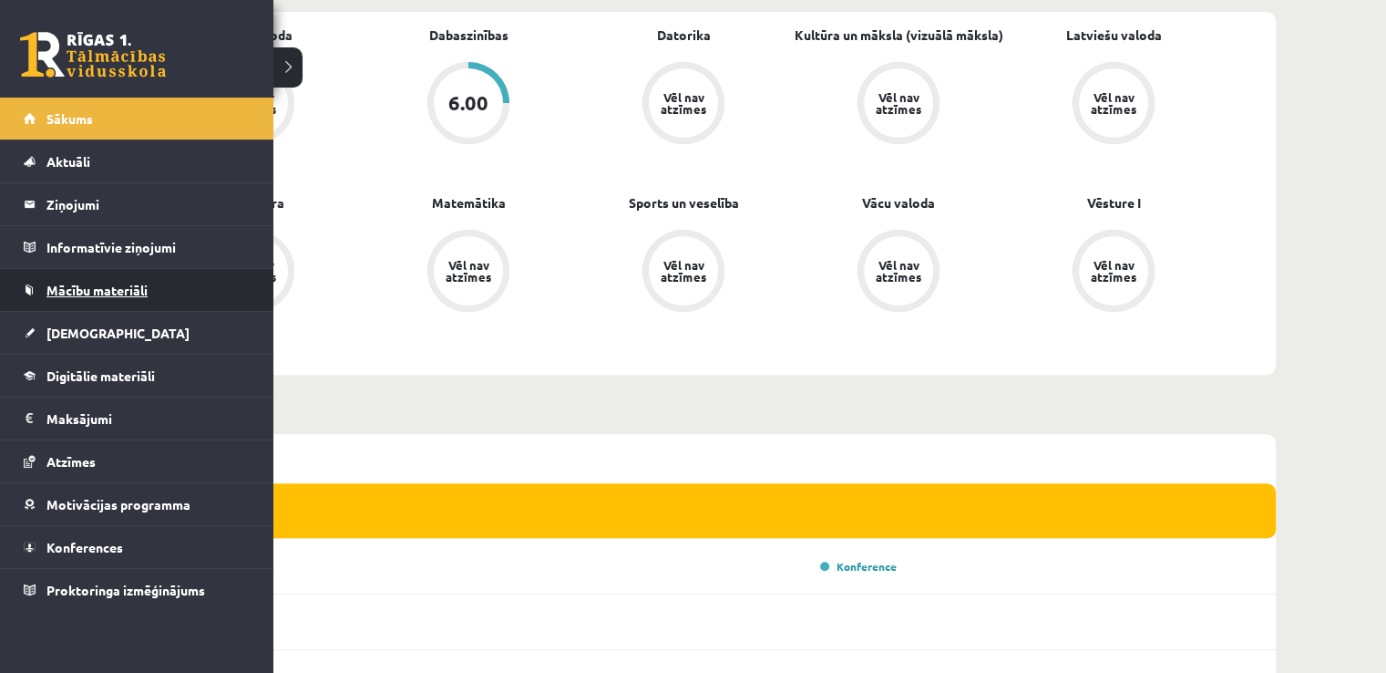
click at [165, 300] on link "Mācību materiāli" at bounding box center [137, 290] width 227 height 42
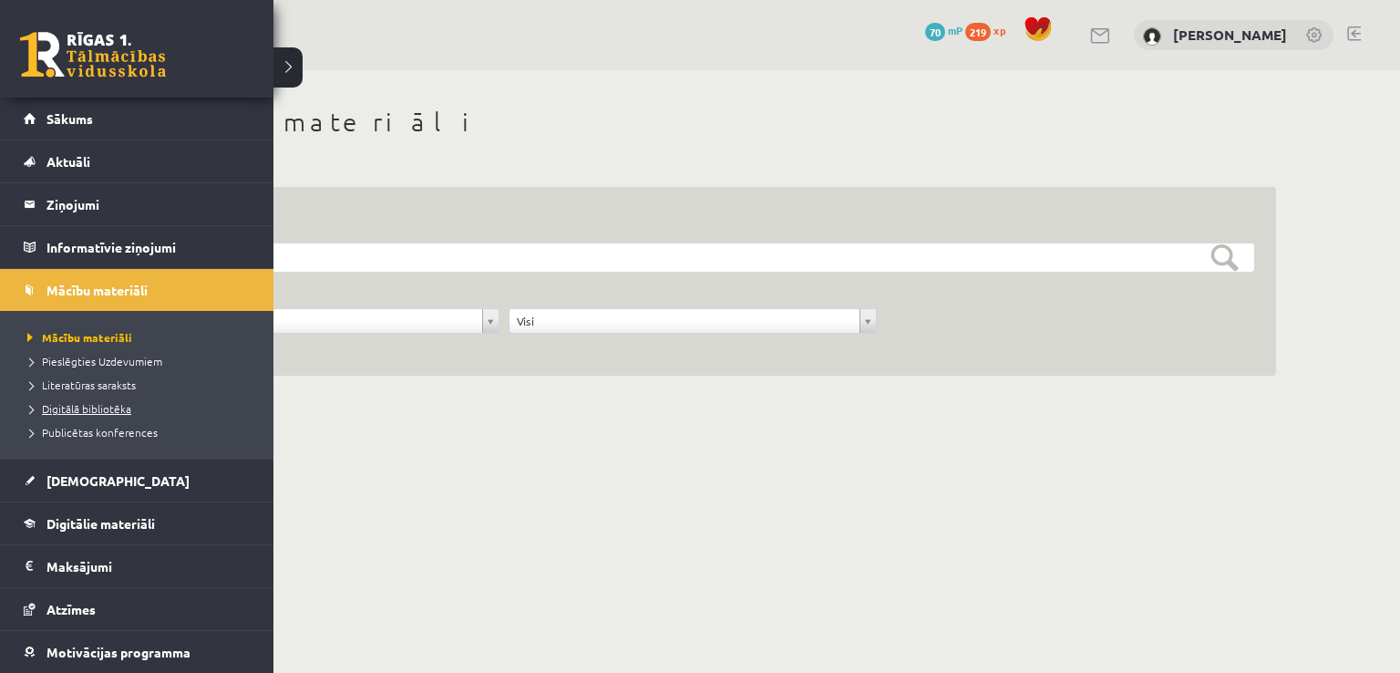
click at [118, 405] on span "Digitālā bibliotēka" at bounding box center [77, 408] width 108 height 15
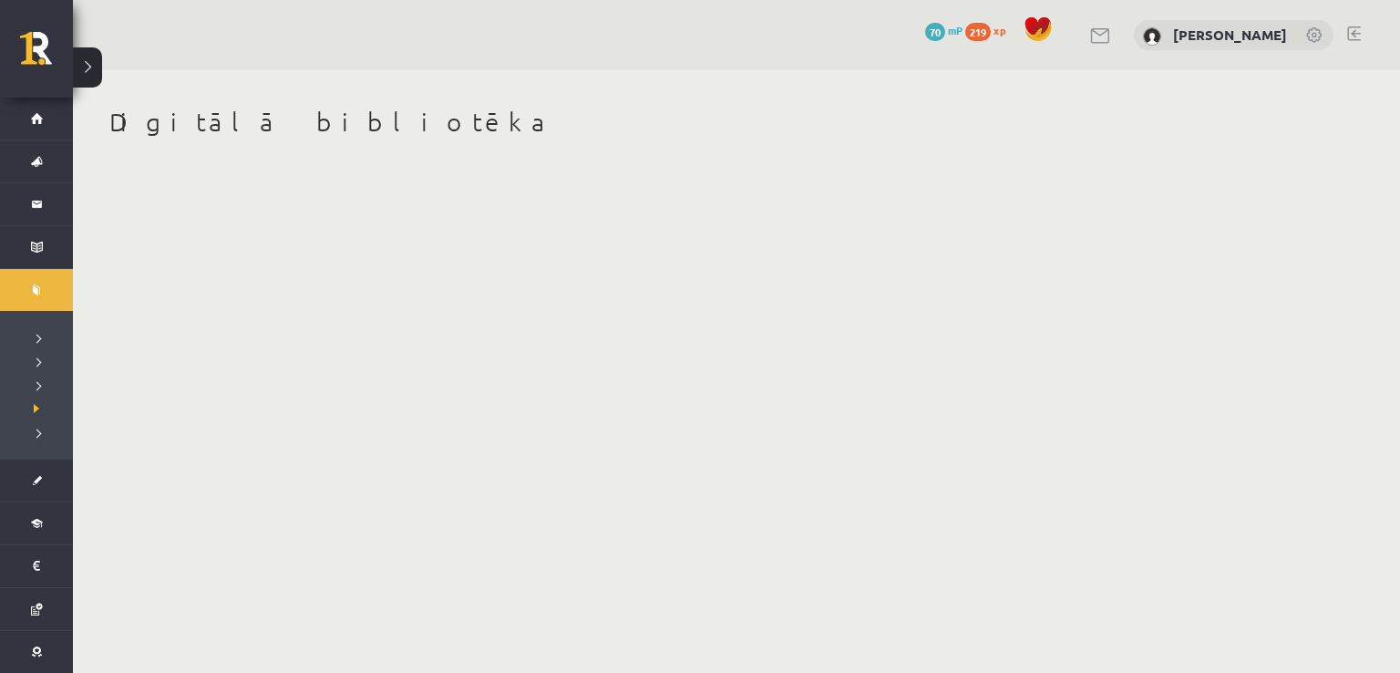
click at [445, 243] on body "0 Dāvanas 70 mP 219 xp [PERSON_NAME] Sākums Aktuāli Kā mācīties eSKOLĀ Kontakti…" at bounding box center [700, 336] width 1400 height 673
click at [448, 326] on body "0 Dāvanas 70 mP 219 xp [PERSON_NAME] Sākums Aktuāli Kā mācīties eSKOLĀ Kontakti…" at bounding box center [700, 336] width 1400 height 673
